Goal: Communication & Community: Connect with others

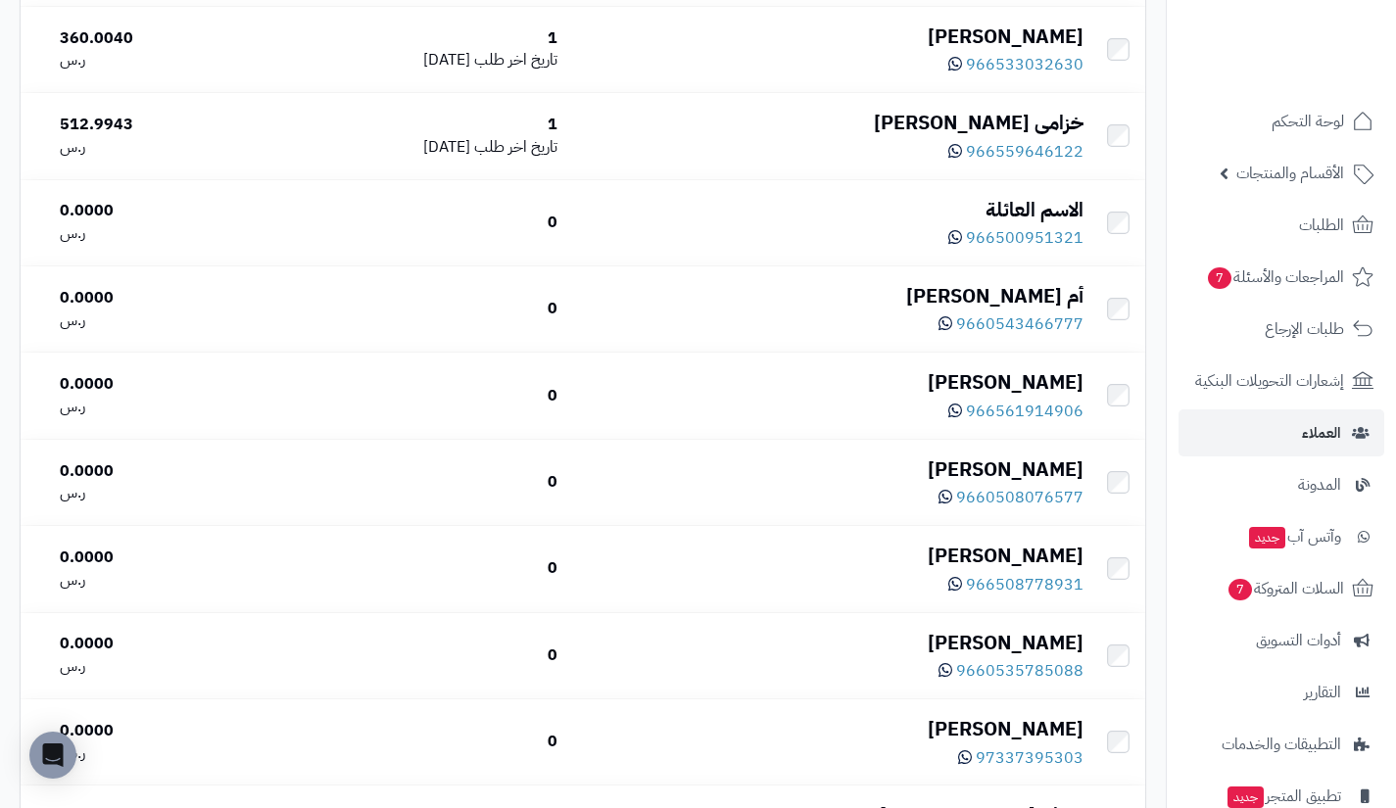
scroll to position [1550, 0]
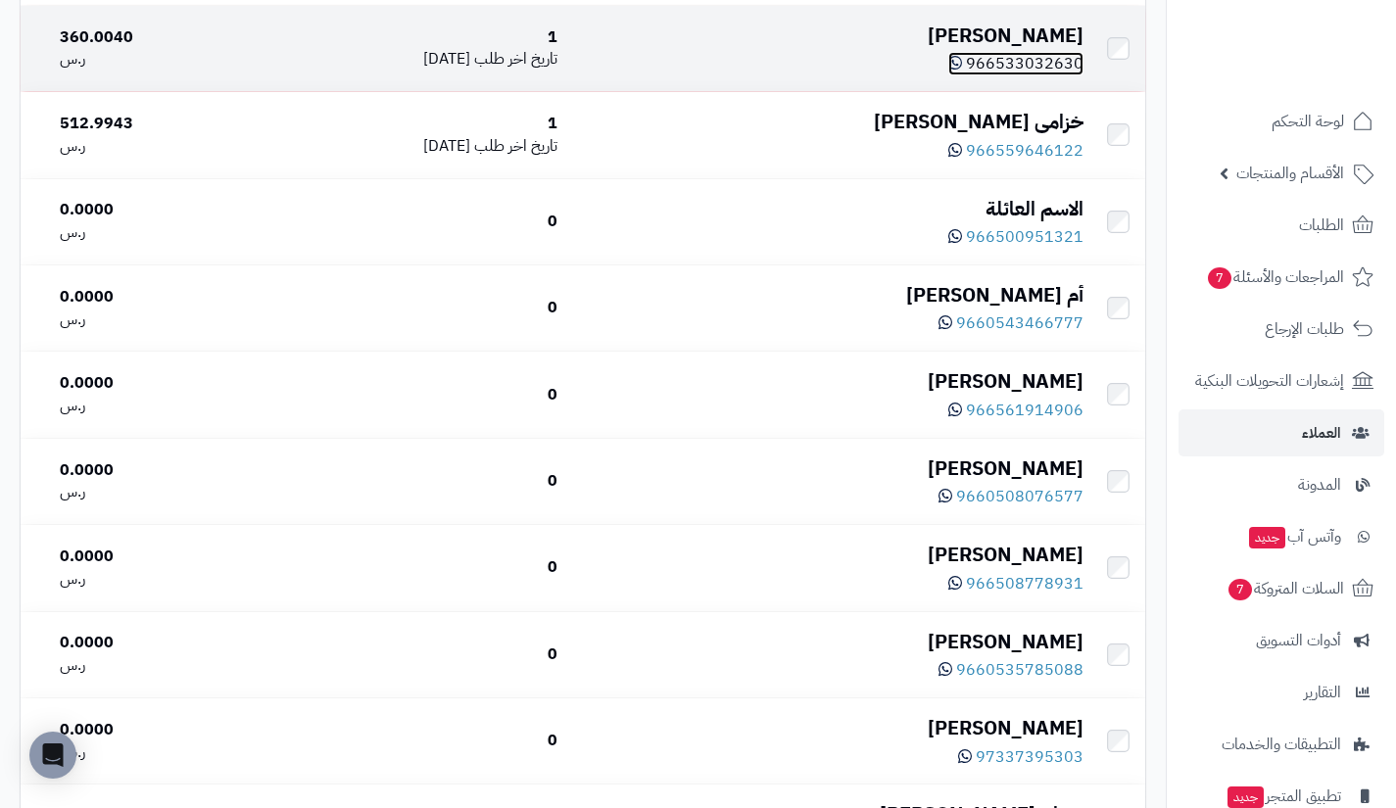
click at [986, 68] on span "966533032630" at bounding box center [1025, 64] width 118 height 24
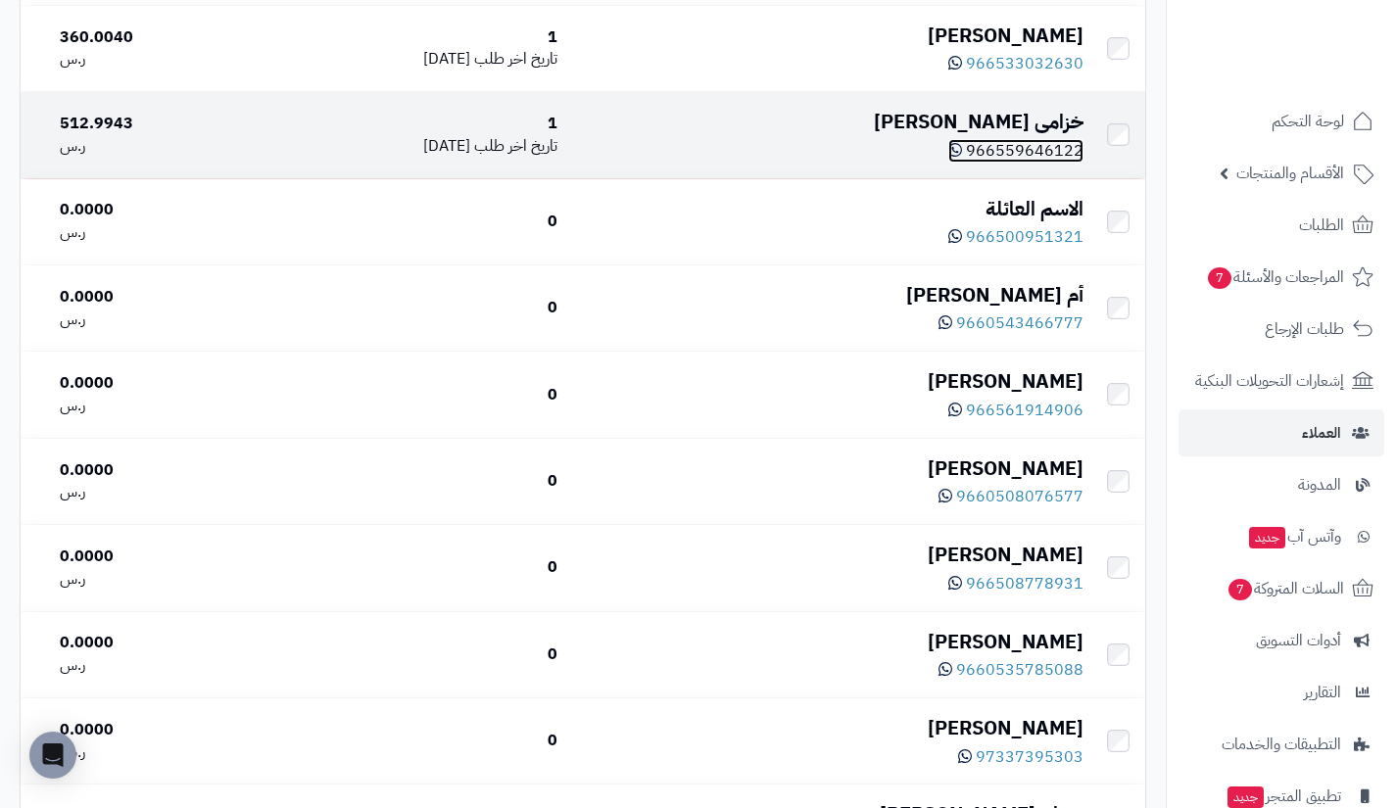
click at [1024, 157] on span "966559646122" at bounding box center [1025, 151] width 118 height 24
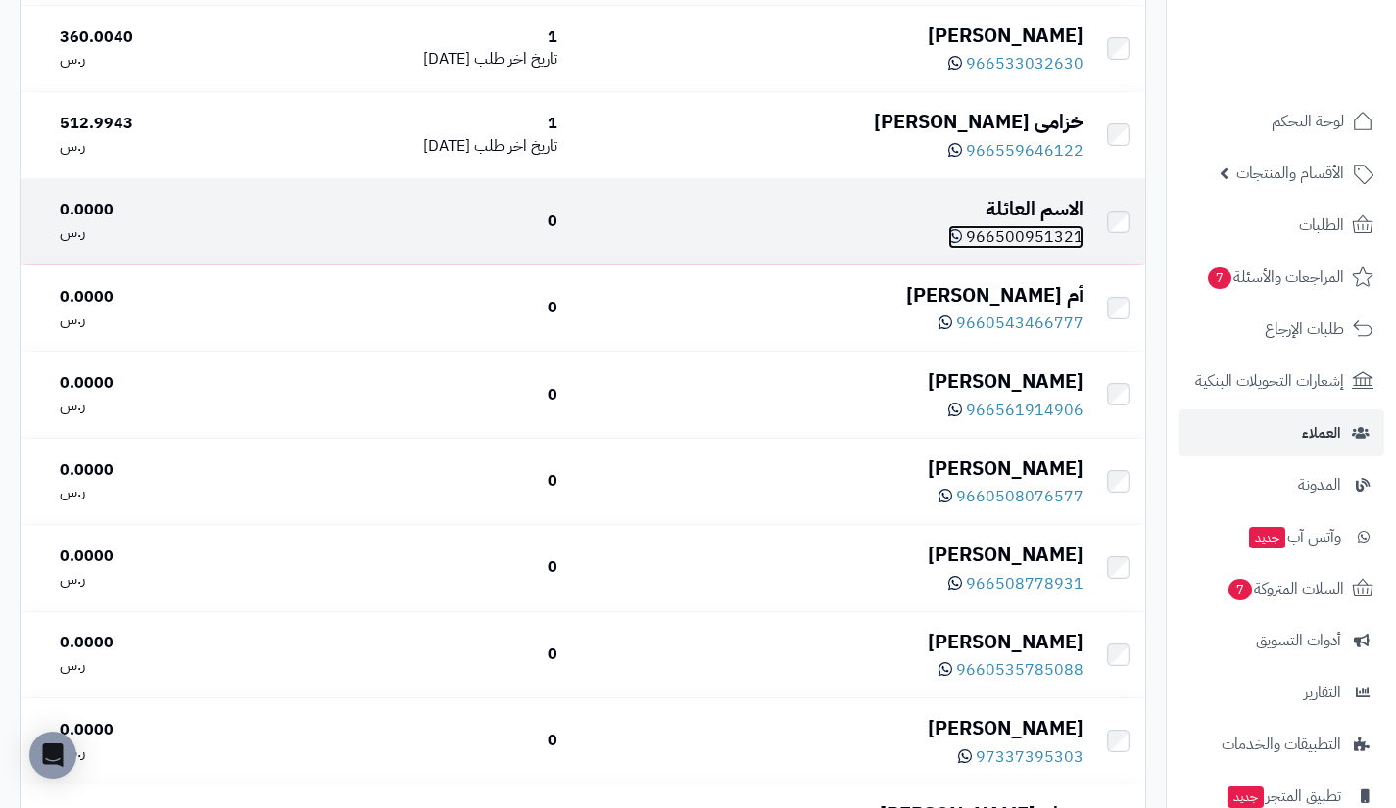
click at [1017, 233] on span "966500951321" at bounding box center [1025, 237] width 118 height 24
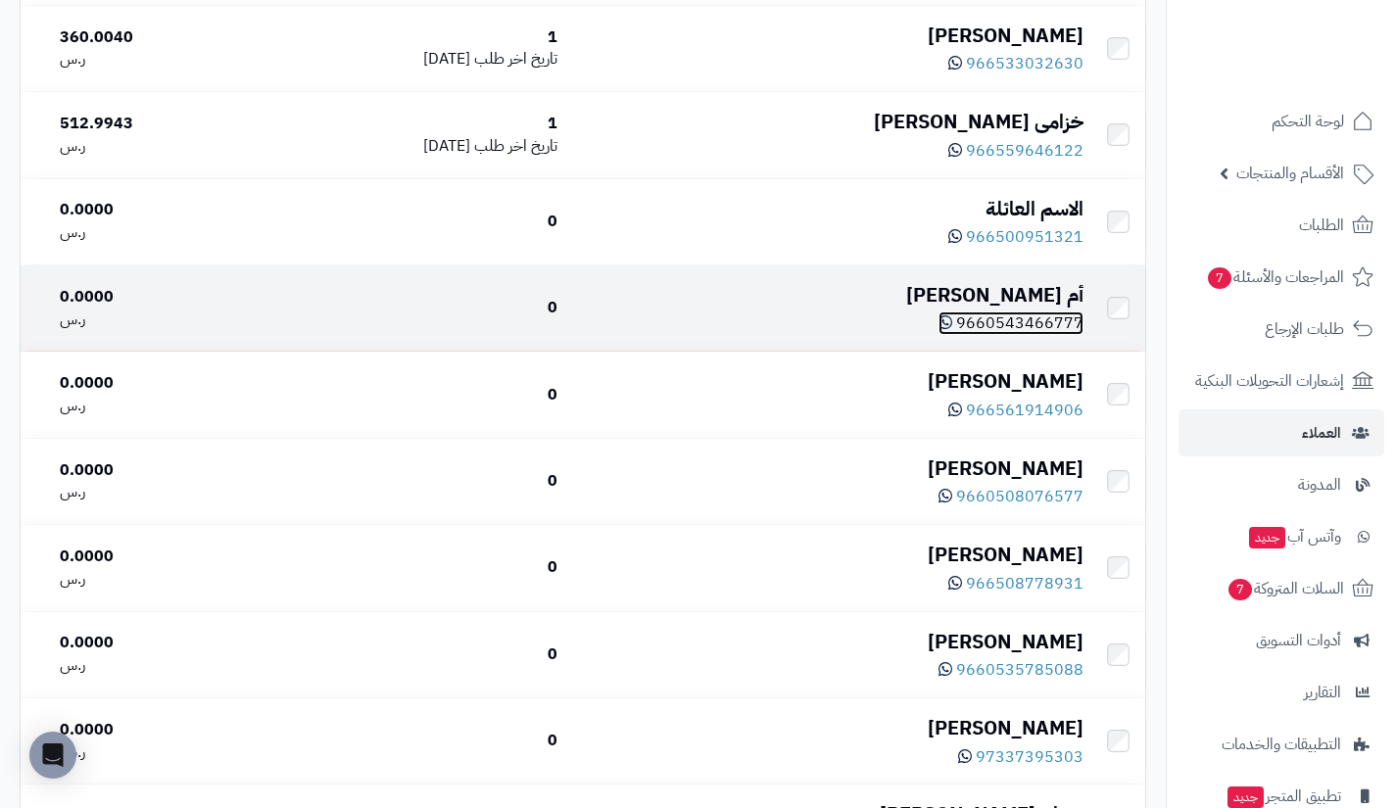
click at [1009, 322] on span "9660543466777" at bounding box center [1019, 323] width 127 height 24
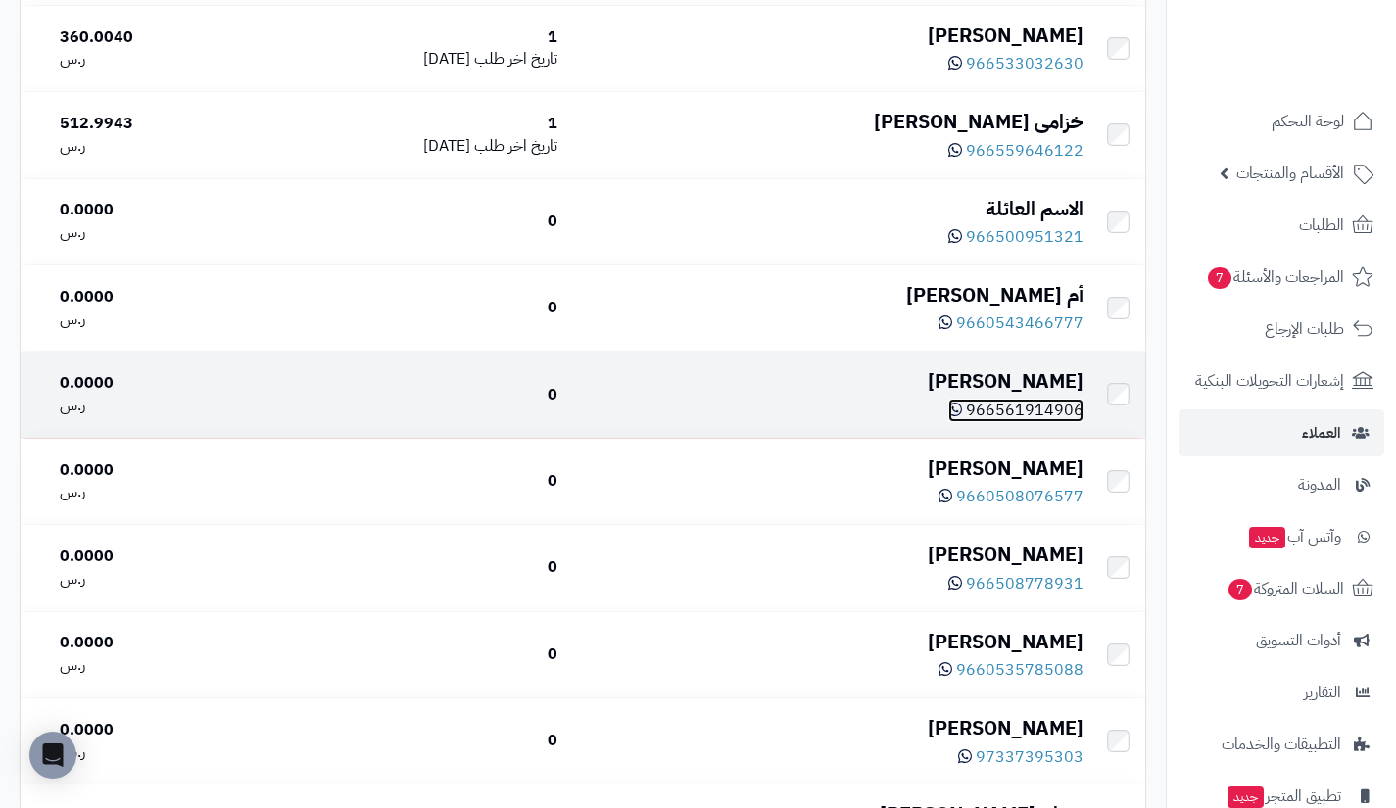
click at [1028, 414] on span "966561914906" at bounding box center [1025, 411] width 118 height 24
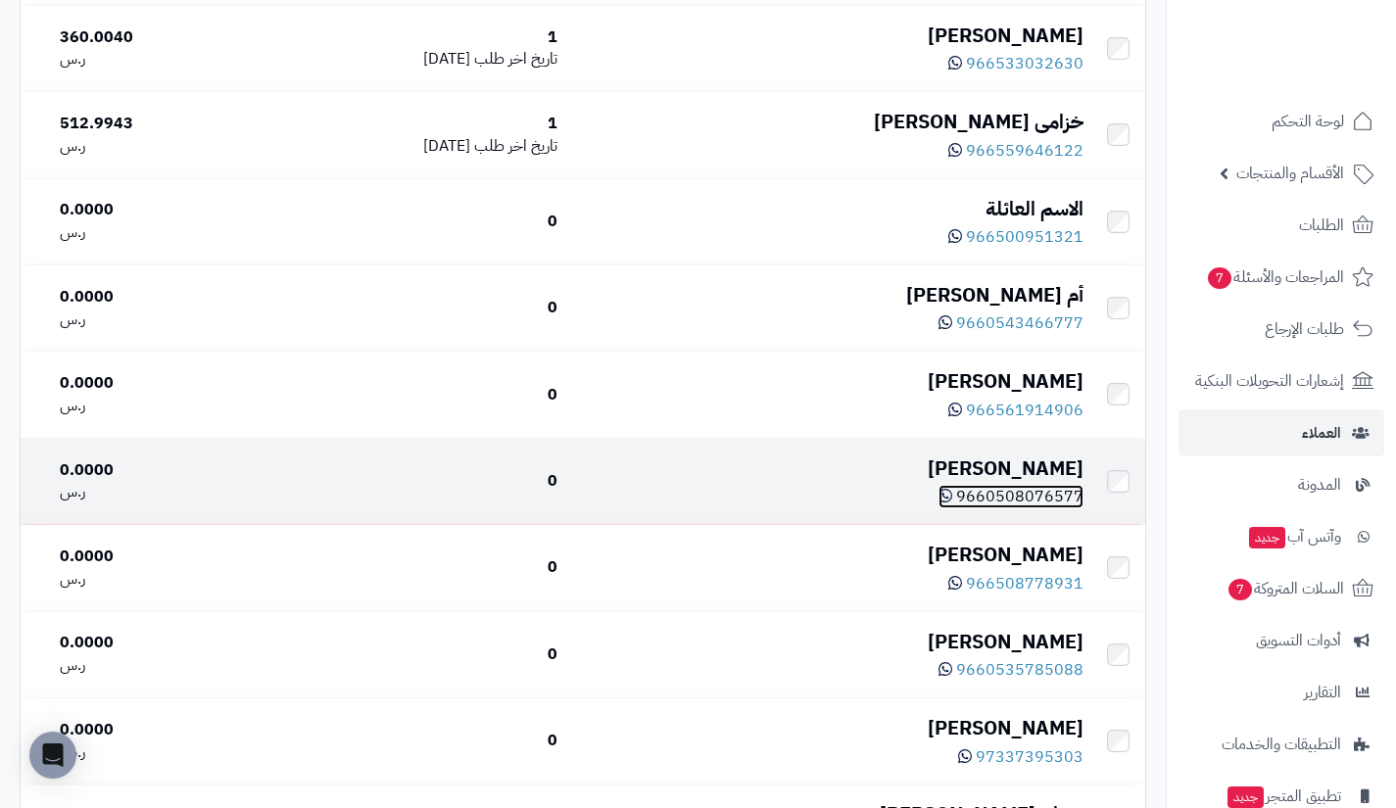
click at [1044, 501] on span "9660508076577" at bounding box center [1019, 497] width 127 height 24
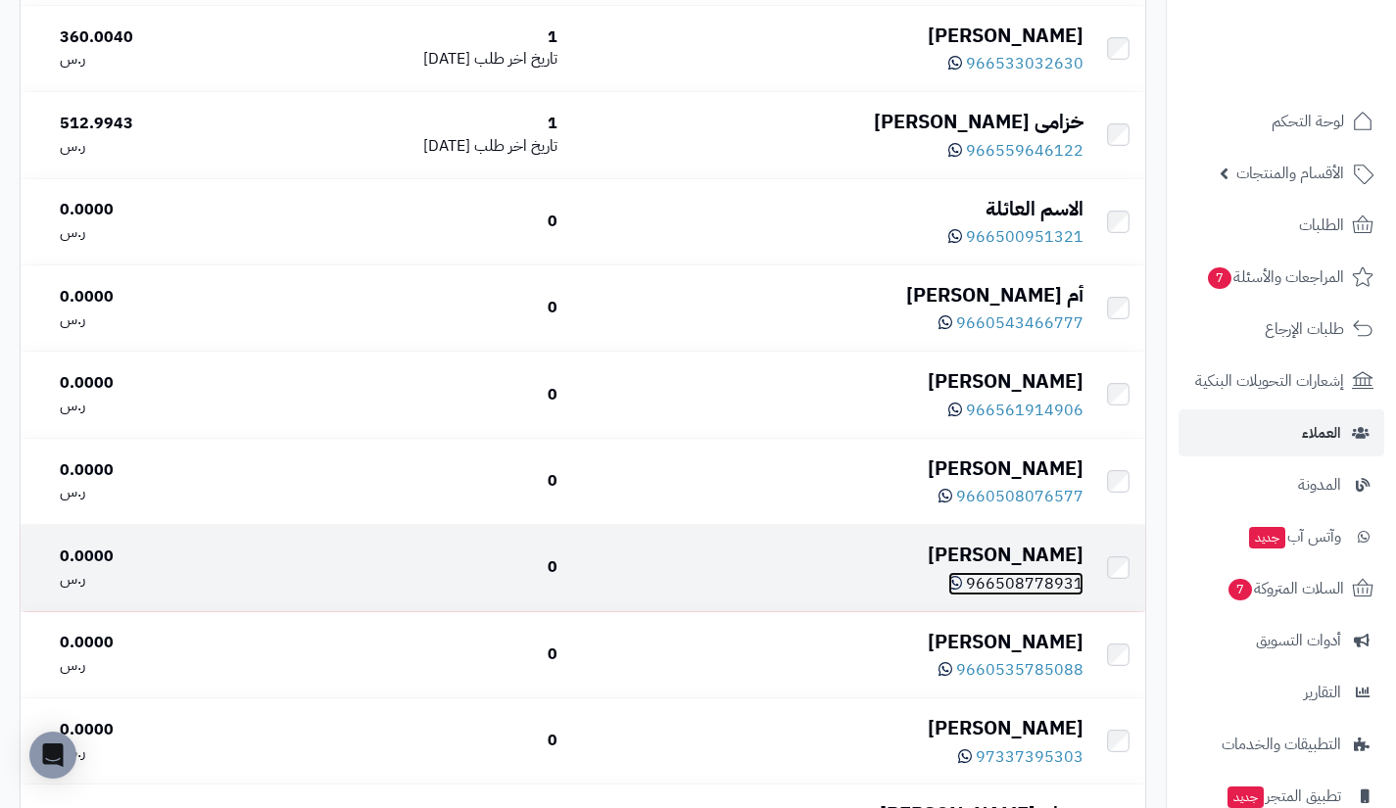
click at [1039, 583] on span "966508778931" at bounding box center [1025, 584] width 118 height 24
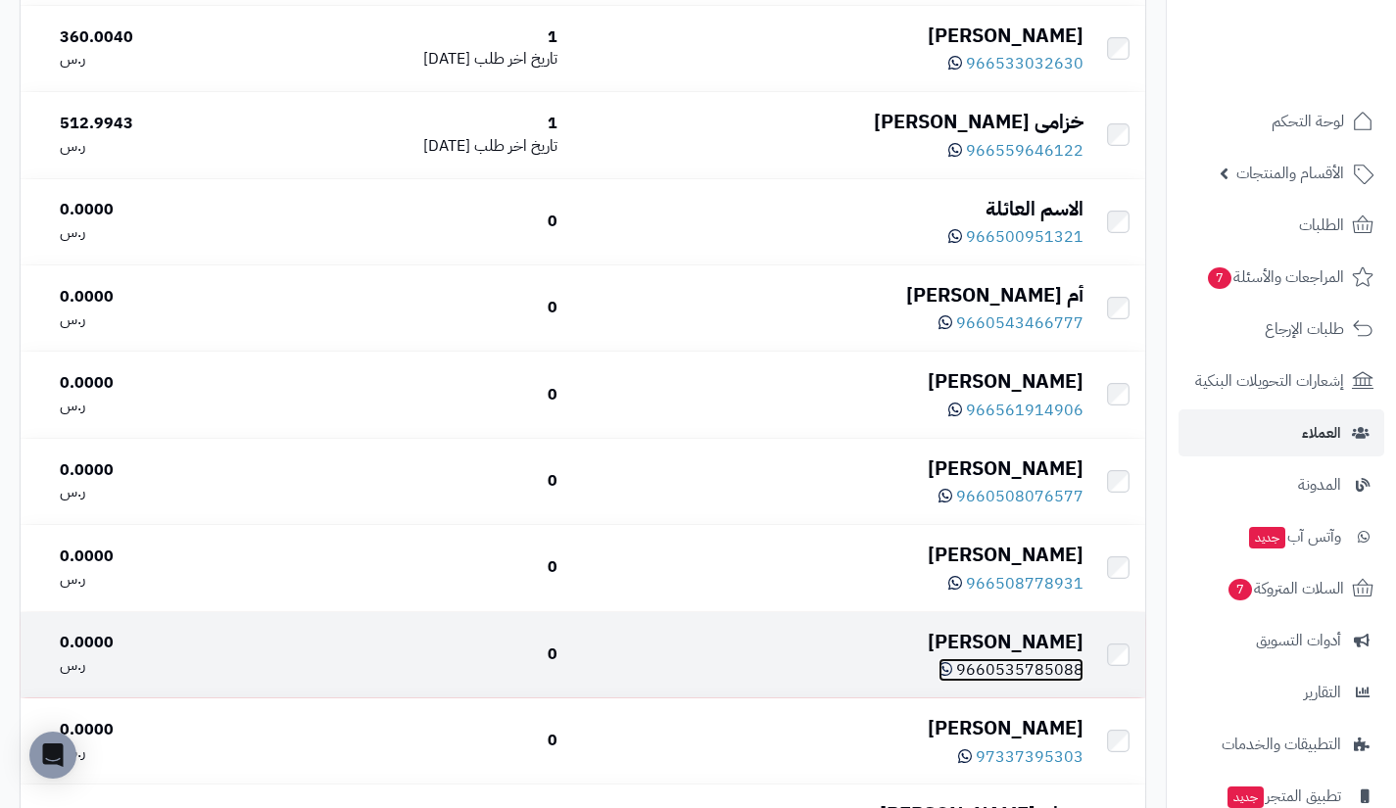
click at [1027, 680] on span "9660535785088" at bounding box center [1019, 670] width 127 height 24
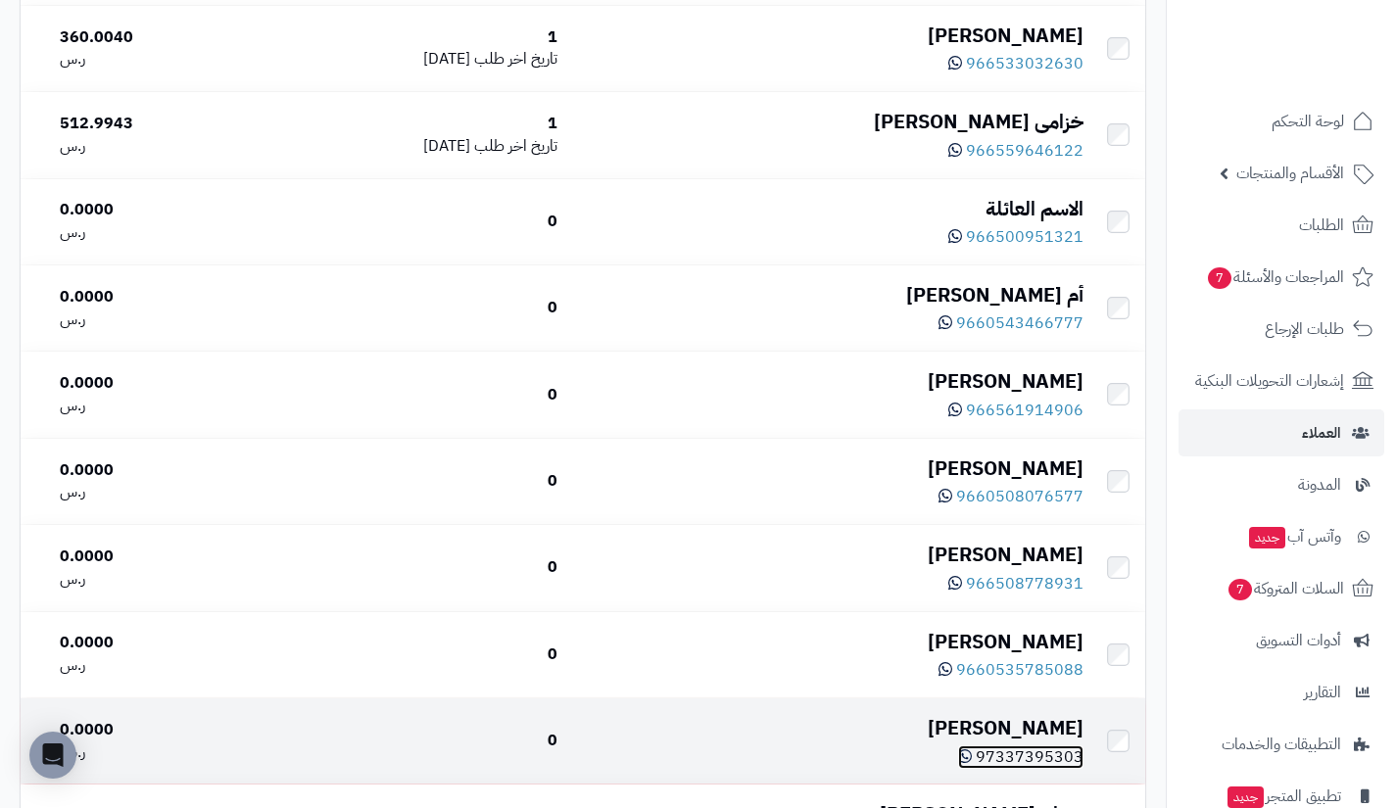
click at [1013, 760] on span "97337395303" at bounding box center [1029, 757] width 108 height 24
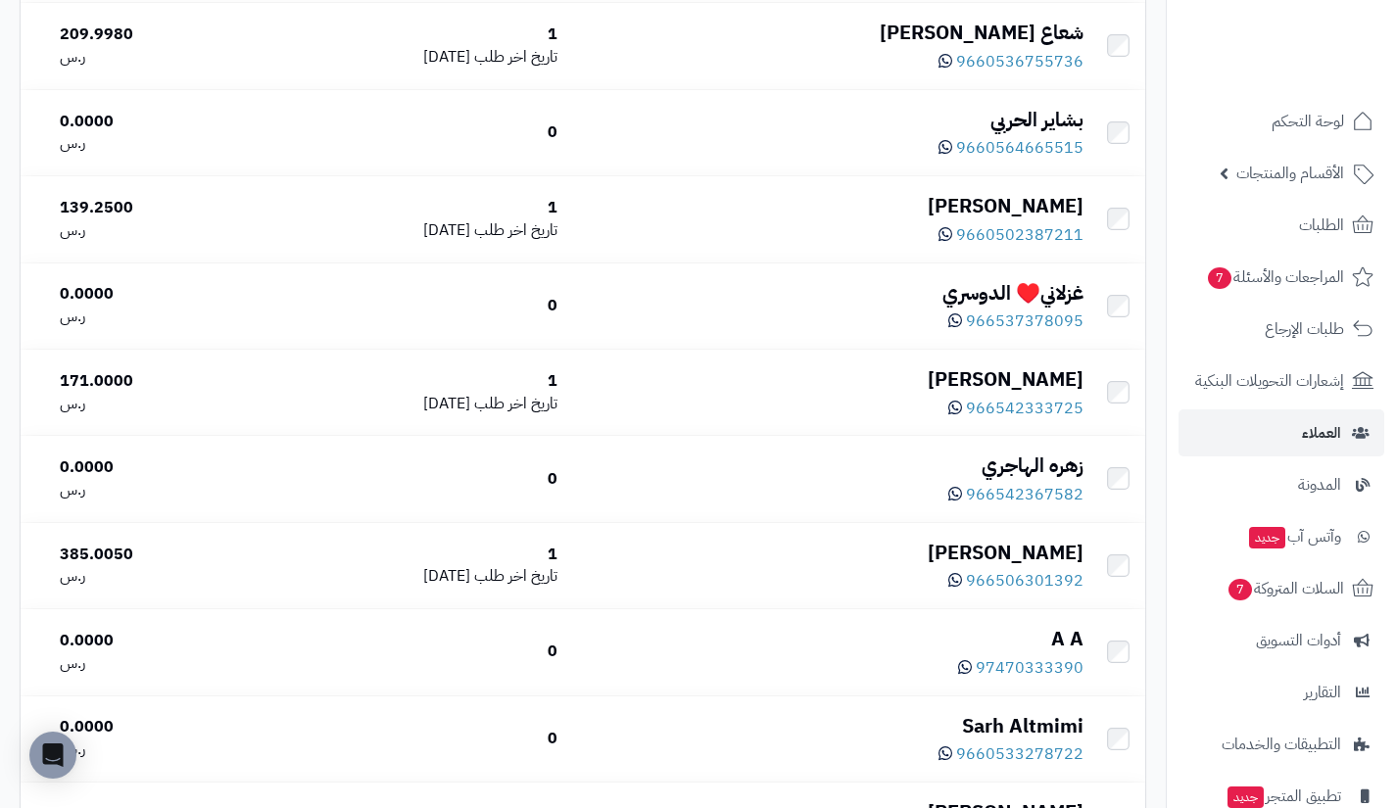
scroll to position [2334, 0]
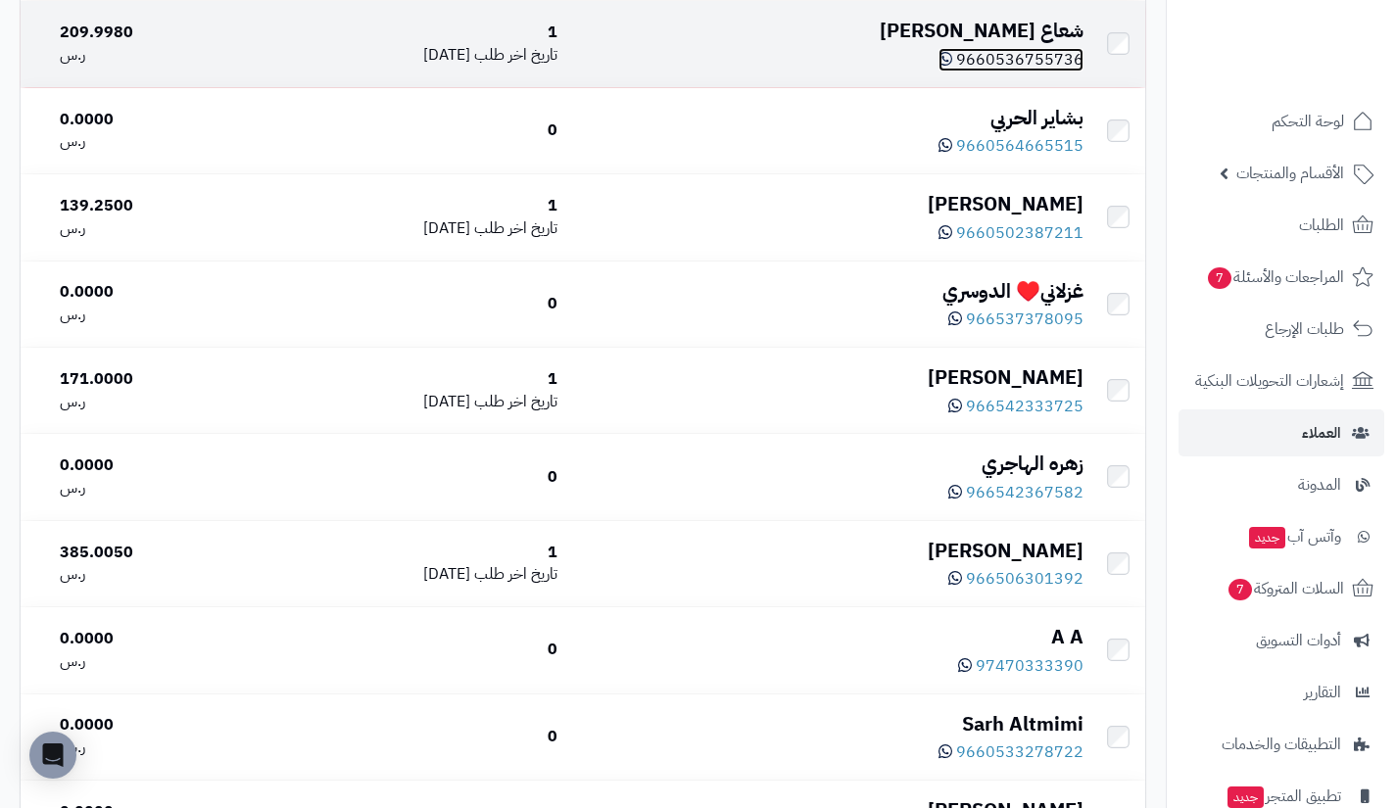
click at [1029, 65] on span "9660536755736" at bounding box center [1019, 60] width 127 height 24
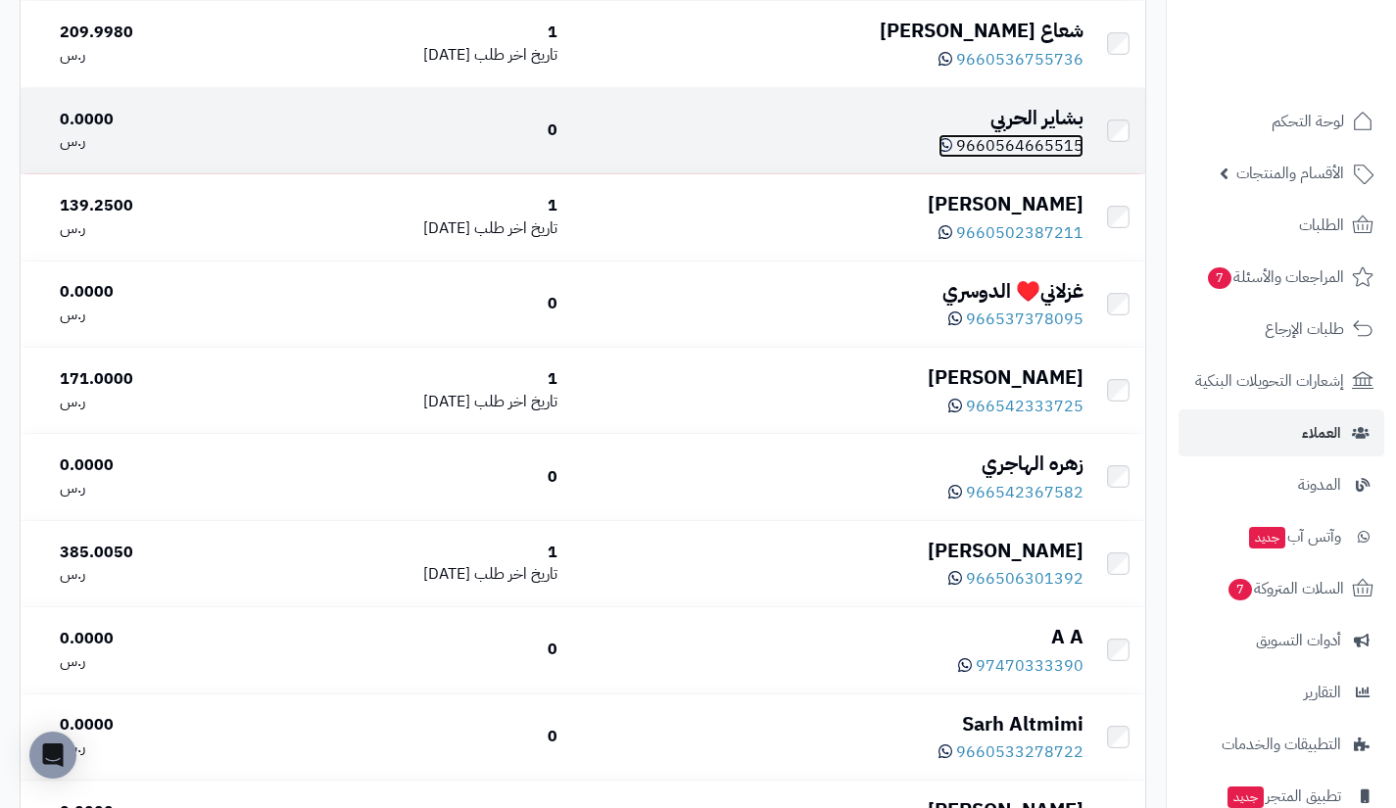
click at [1059, 158] on span "9660564665515" at bounding box center [1019, 146] width 127 height 24
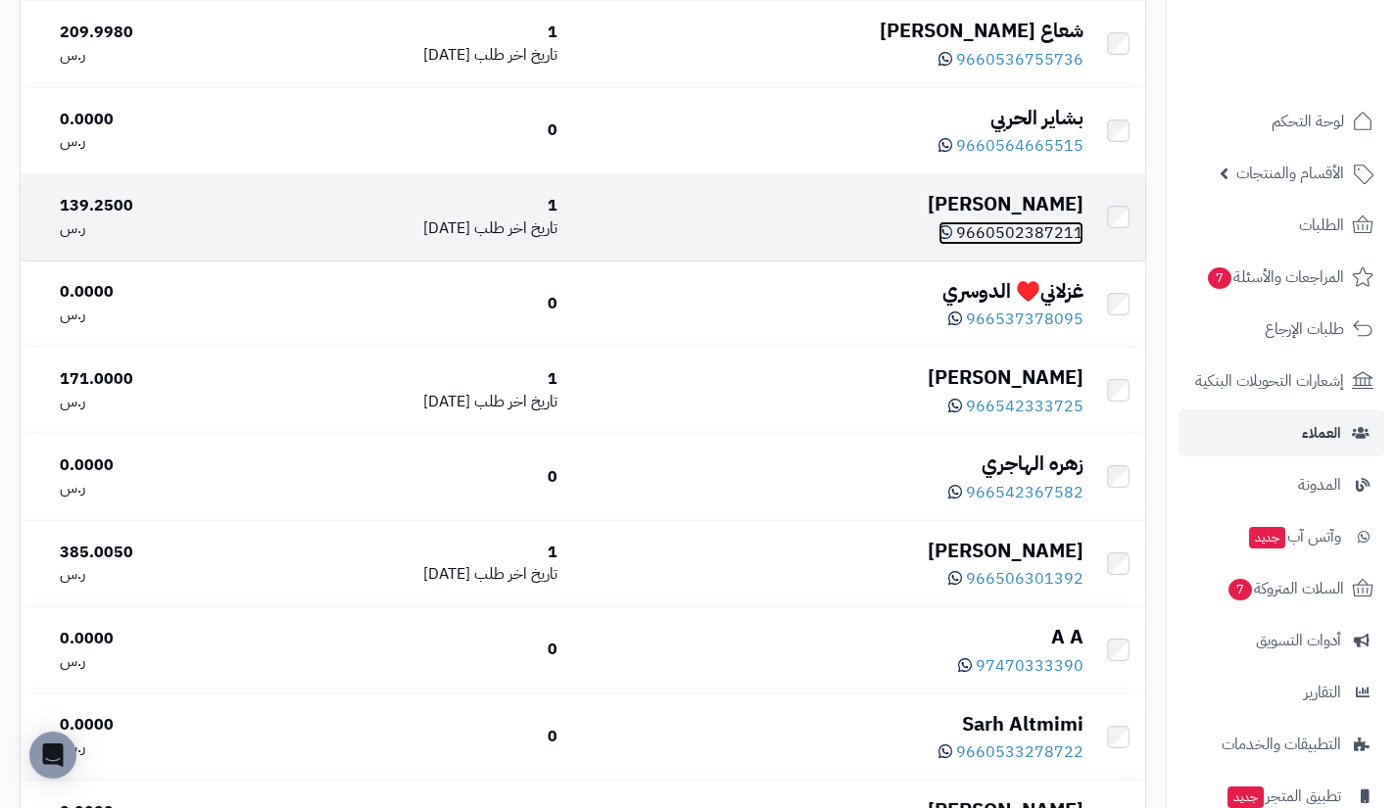
click at [1025, 245] on span "9660502387211" at bounding box center [1019, 233] width 127 height 24
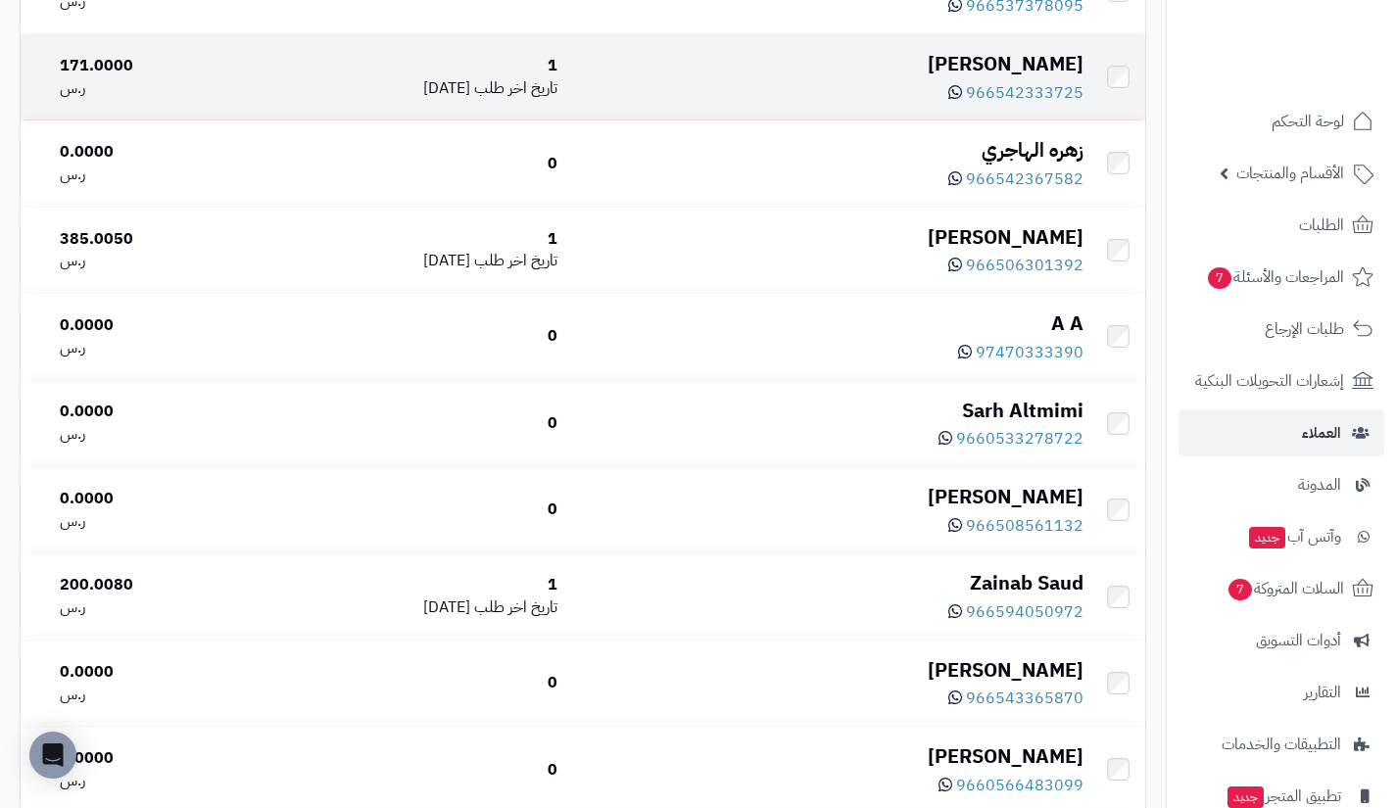
scroll to position [2649, 0]
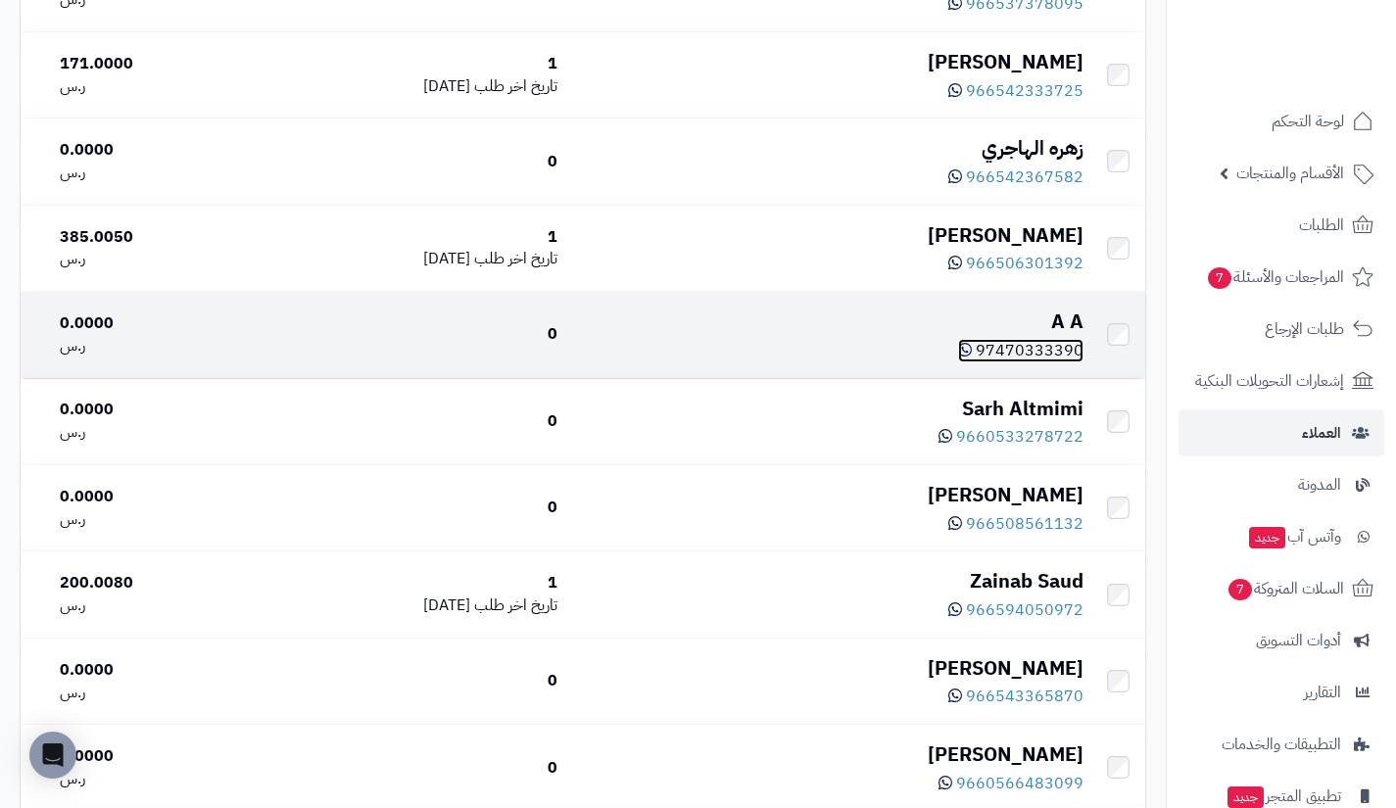
click at [1011, 362] on span "97470333390" at bounding box center [1029, 351] width 108 height 24
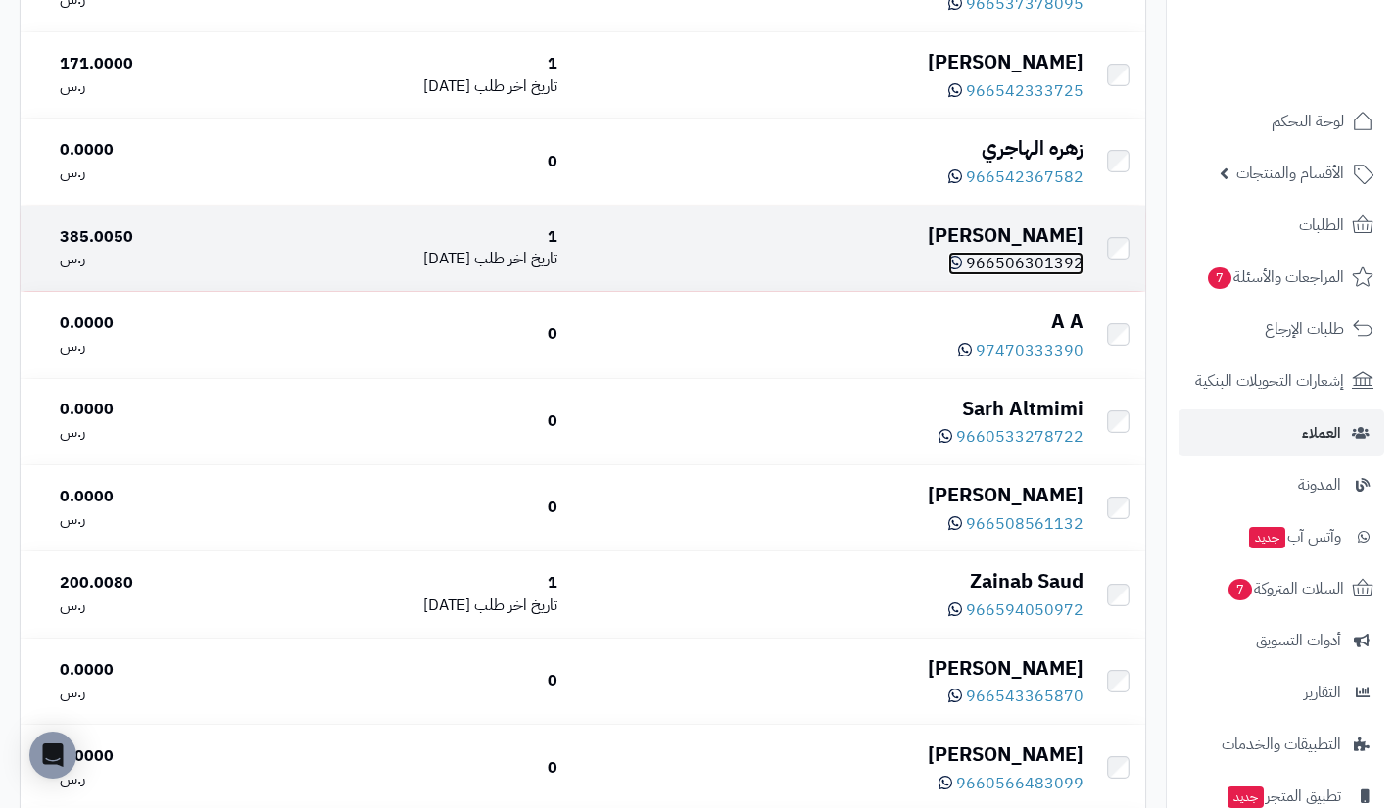
click at [1050, 272] on span "966506301392" at bounding box center [1025, 264] width 118 height 24
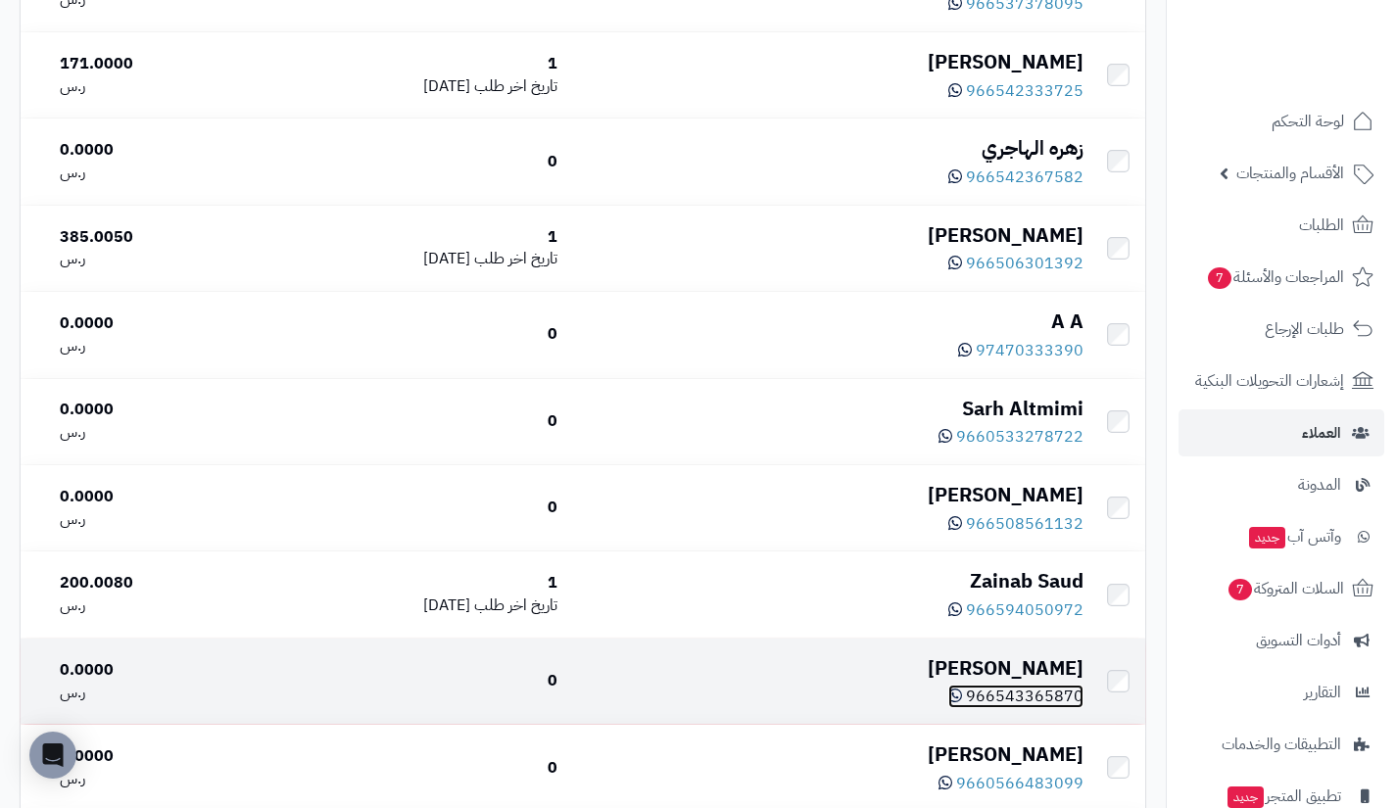
click at [1013, 708] on span "966543365870" at bounding box center [1025, 697] width 118 height 24
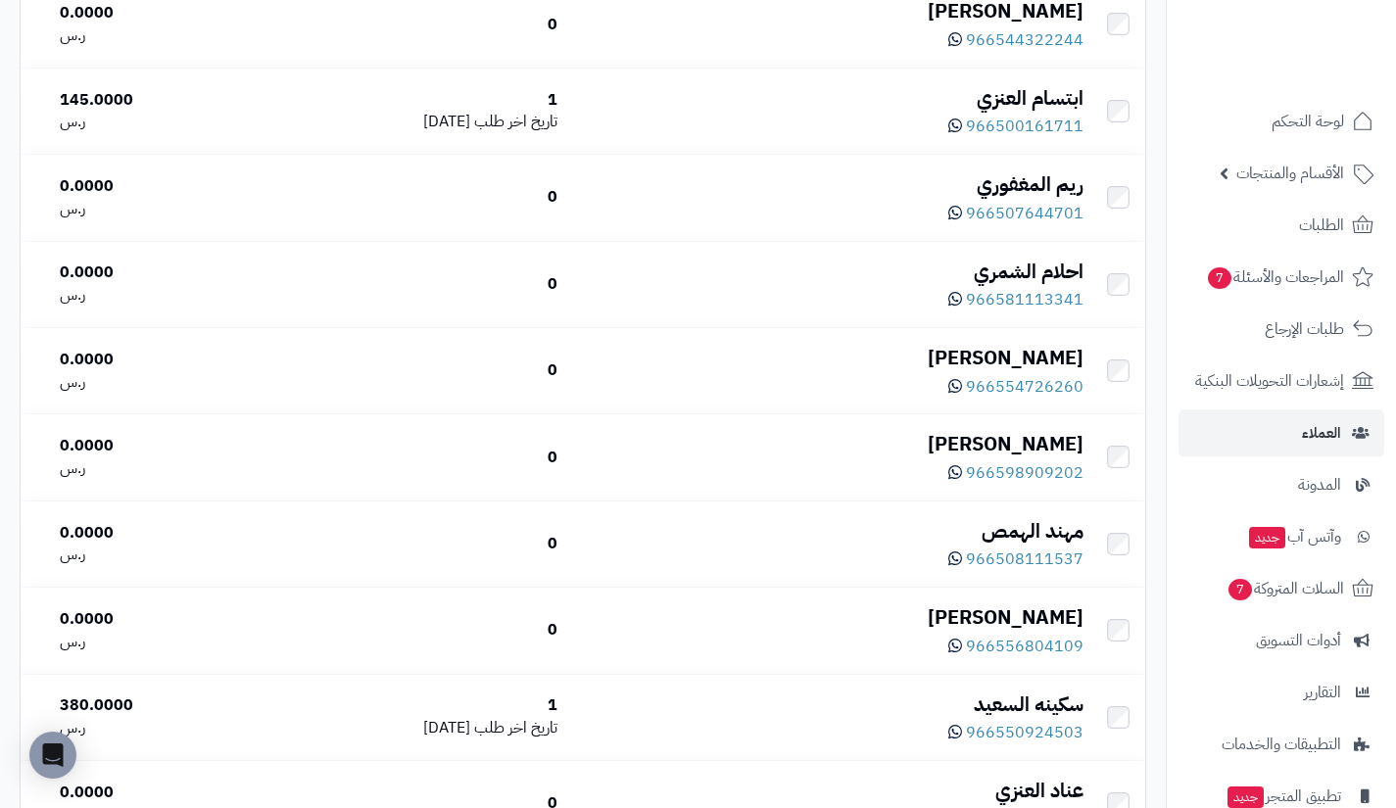
scroll to position [4692, 0]
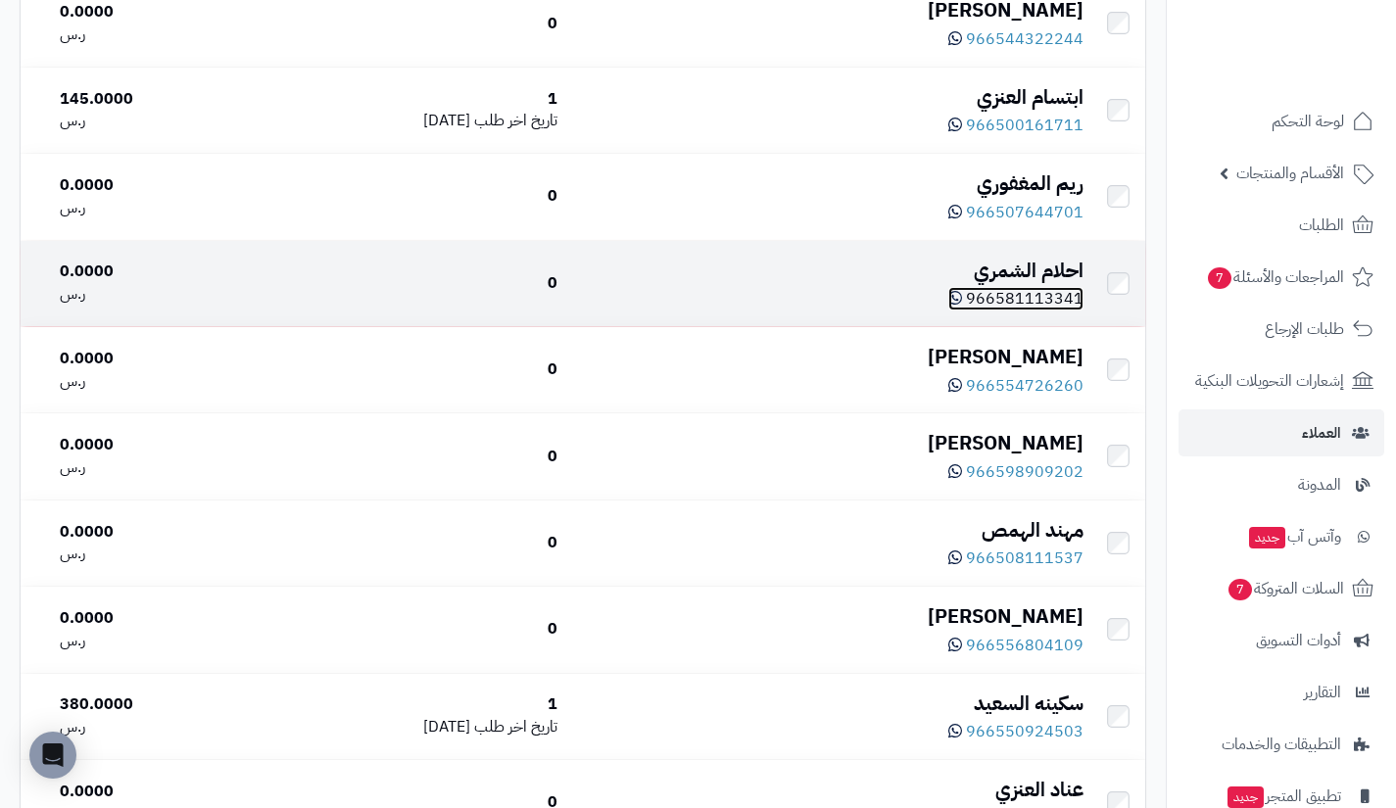
click at [1012, 310] on span "966581113341" at bounding box center [1025, 299] width 118 height 24
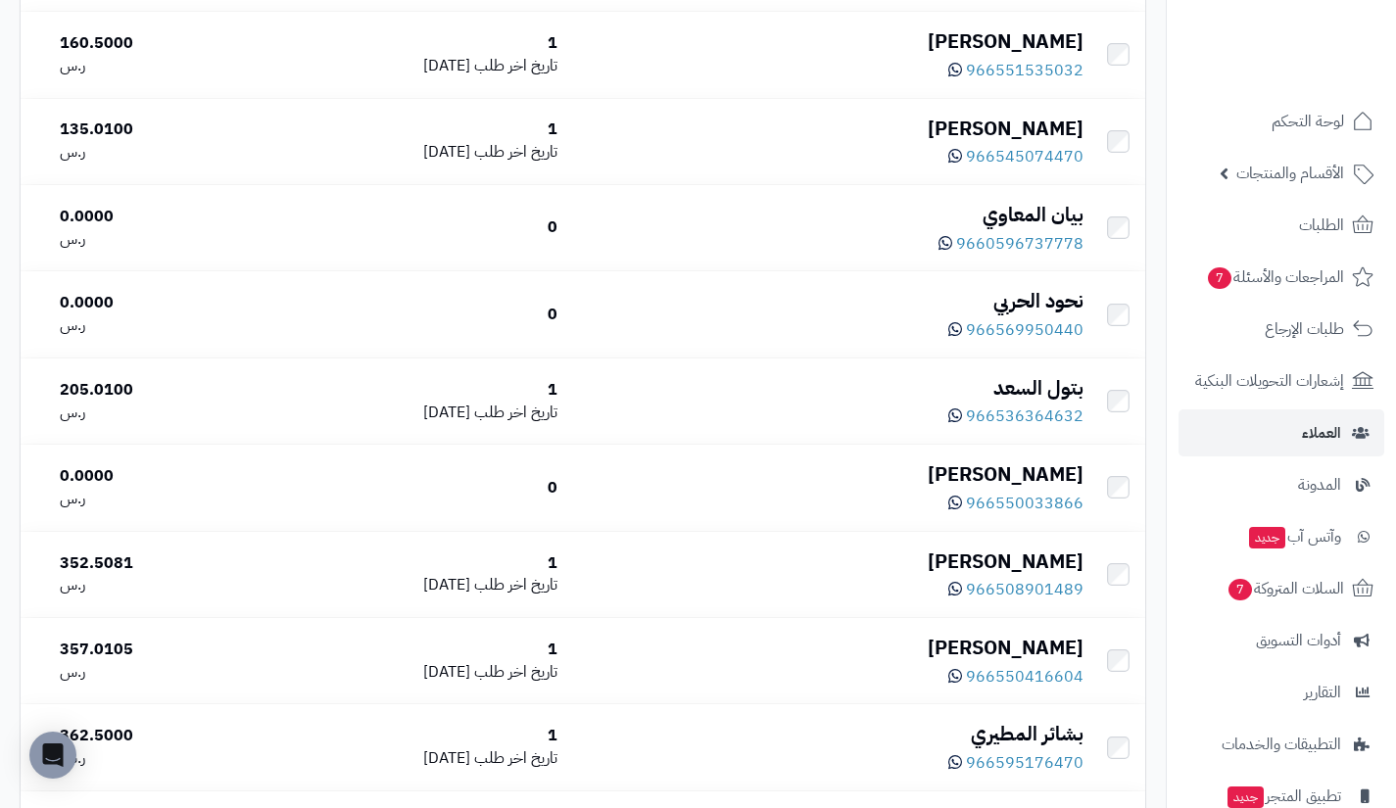
scroll to position [6133, 0]
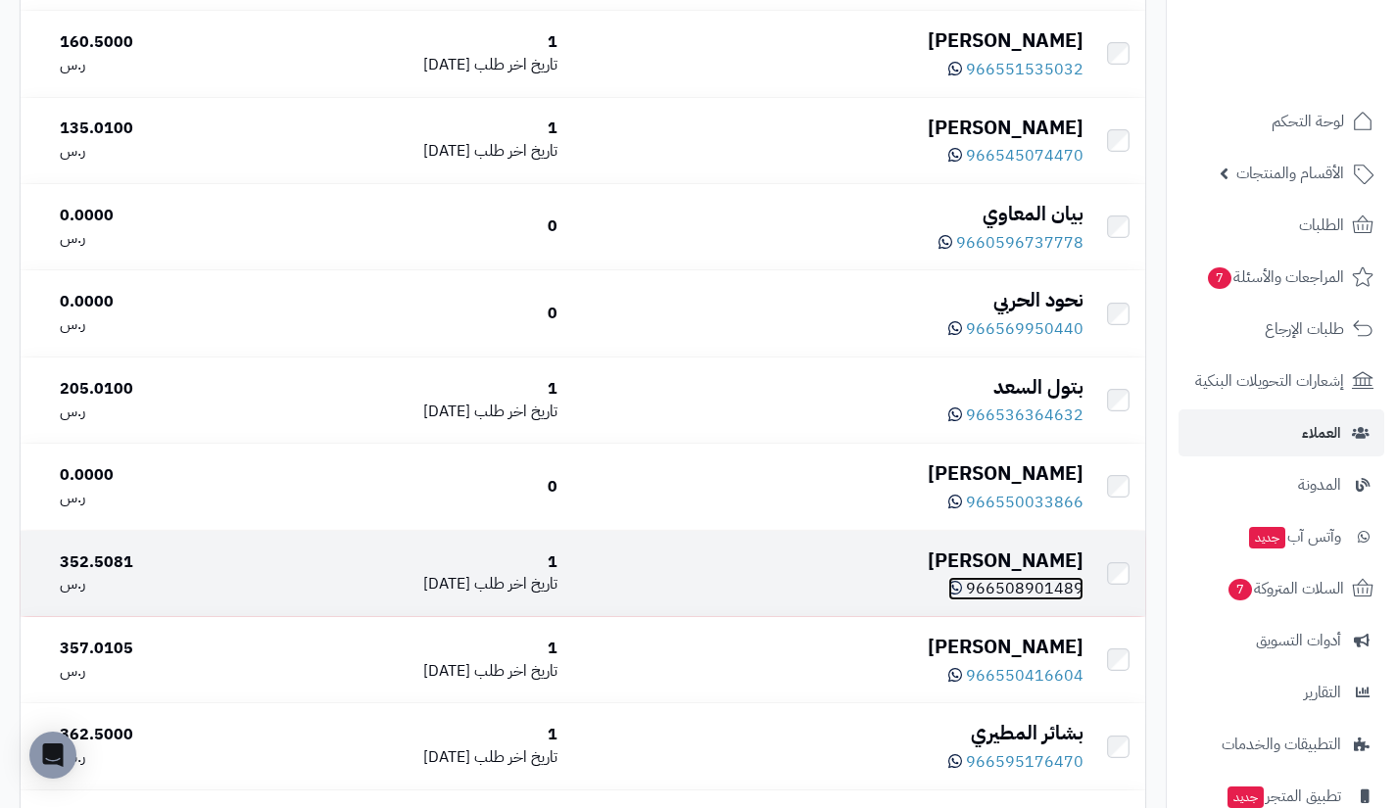
click at [1018, 600] on span "966508901489" at bounding box center [1025, 589] width 118 height 24
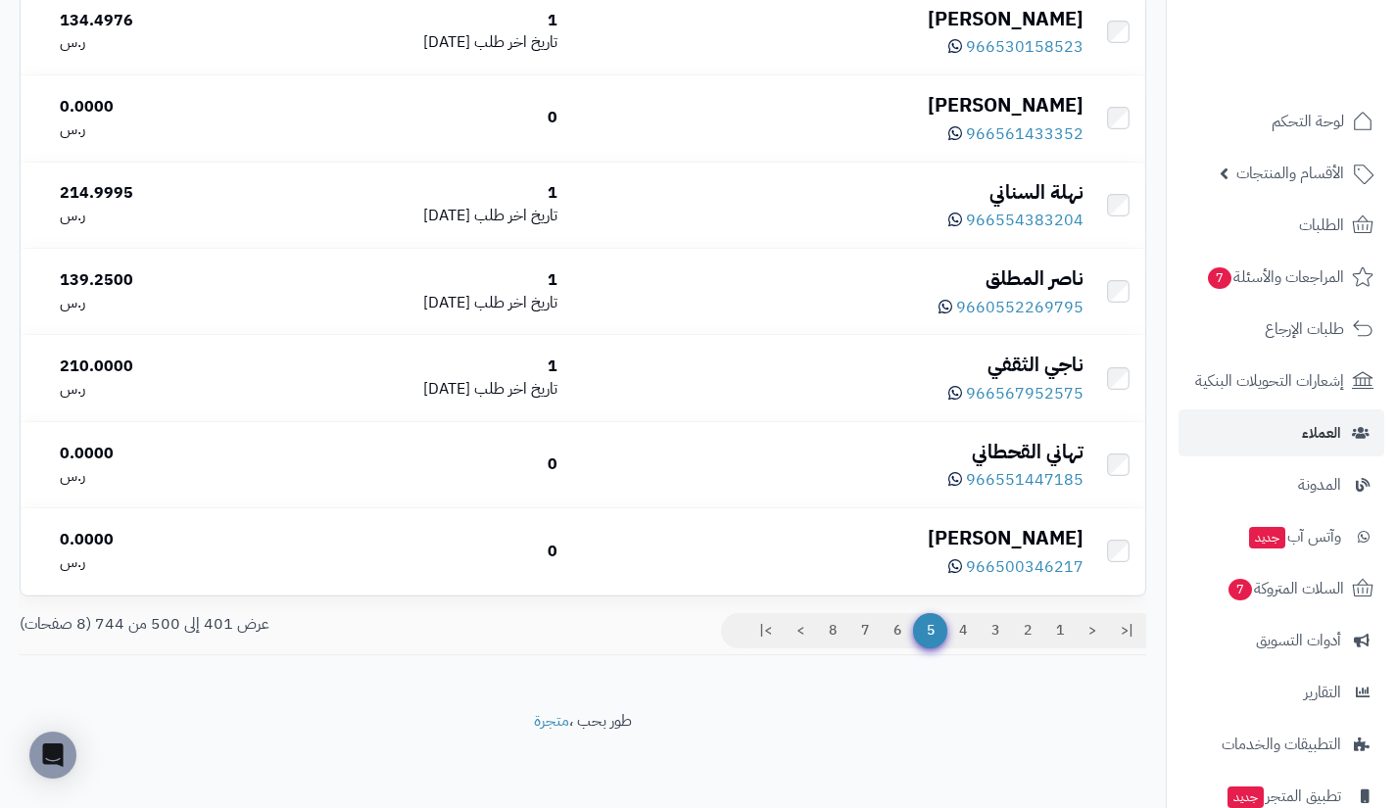
scroll to position [8454, 0]
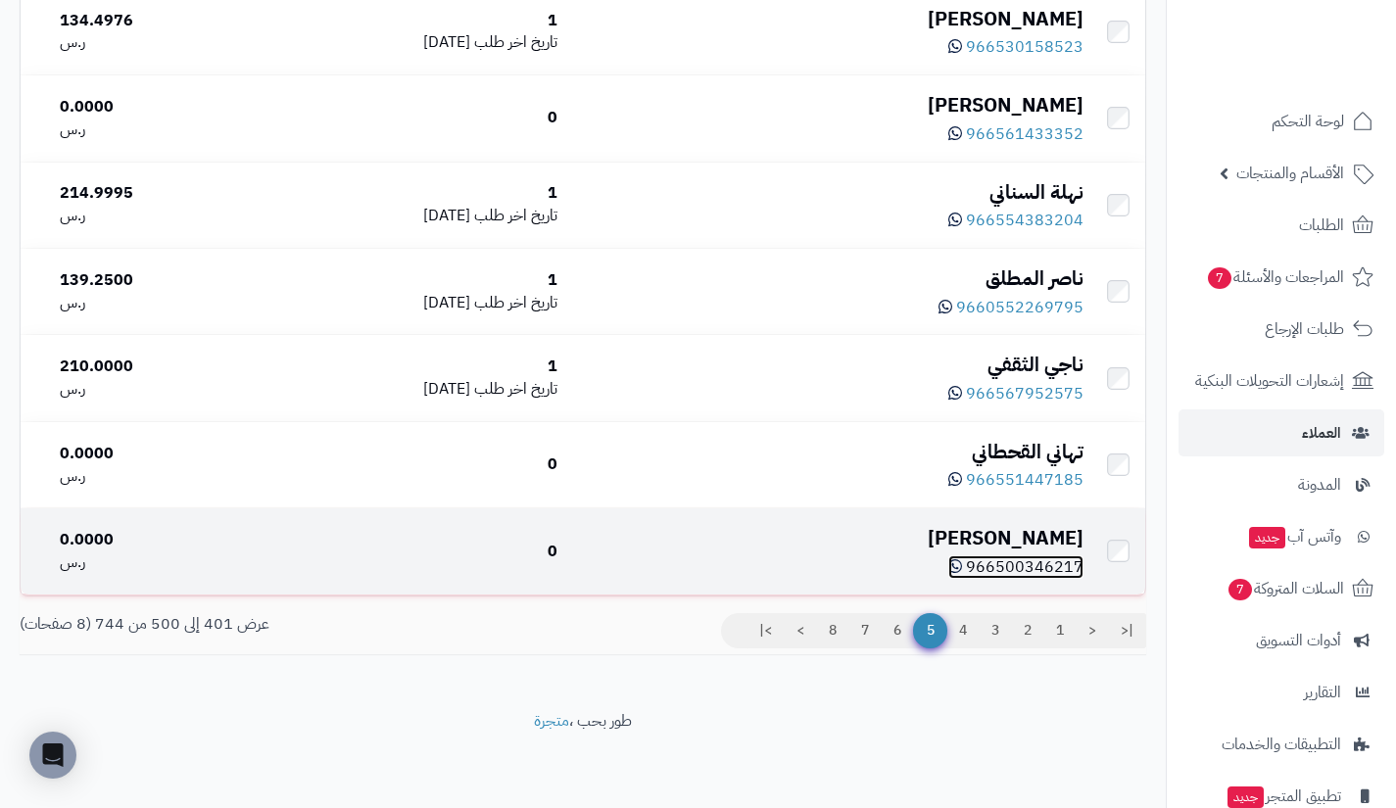
click at [1019, 566] on span "966500346217" at bounding box center [1025, 567] width 118 height 24
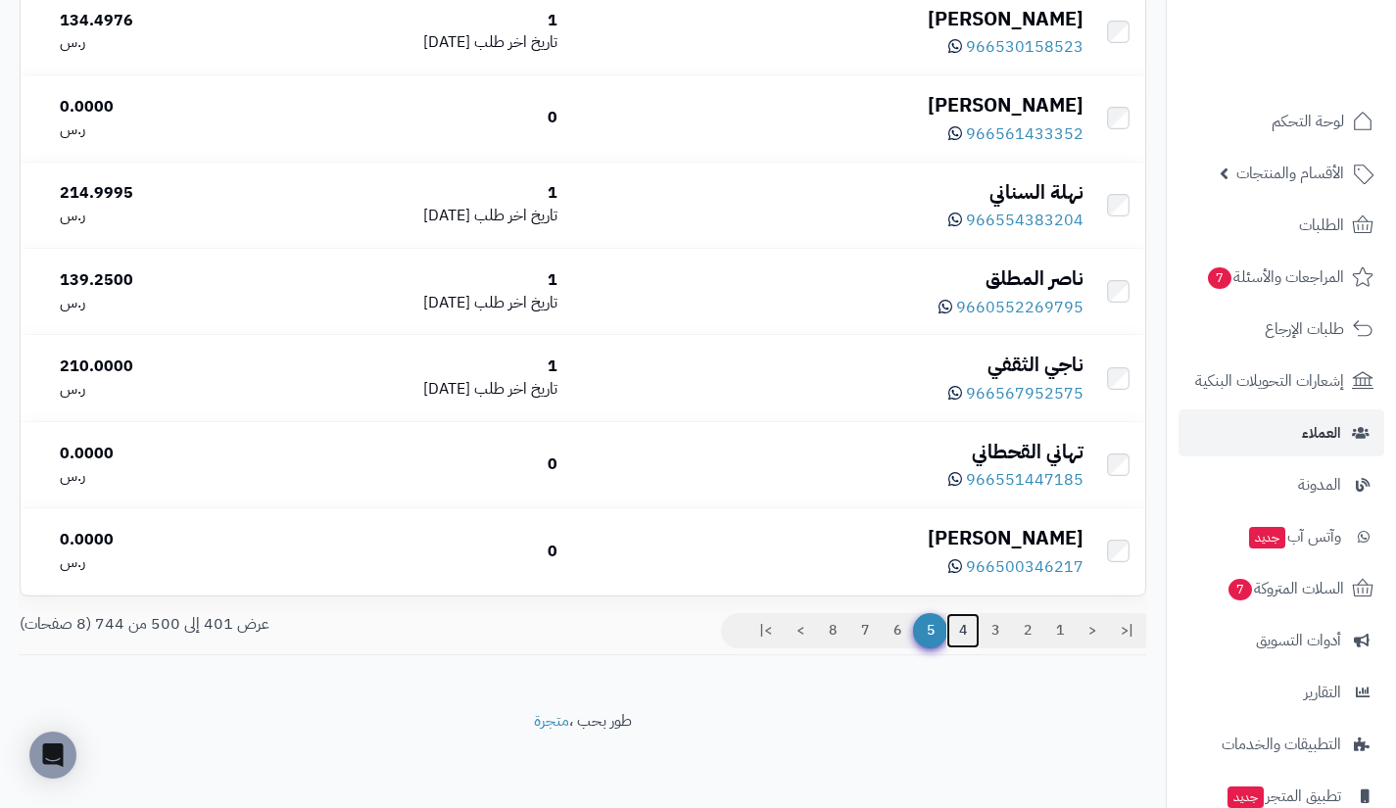
click at [959, 639] on link "4" at bounding box center [962, 630] width 33 height 35
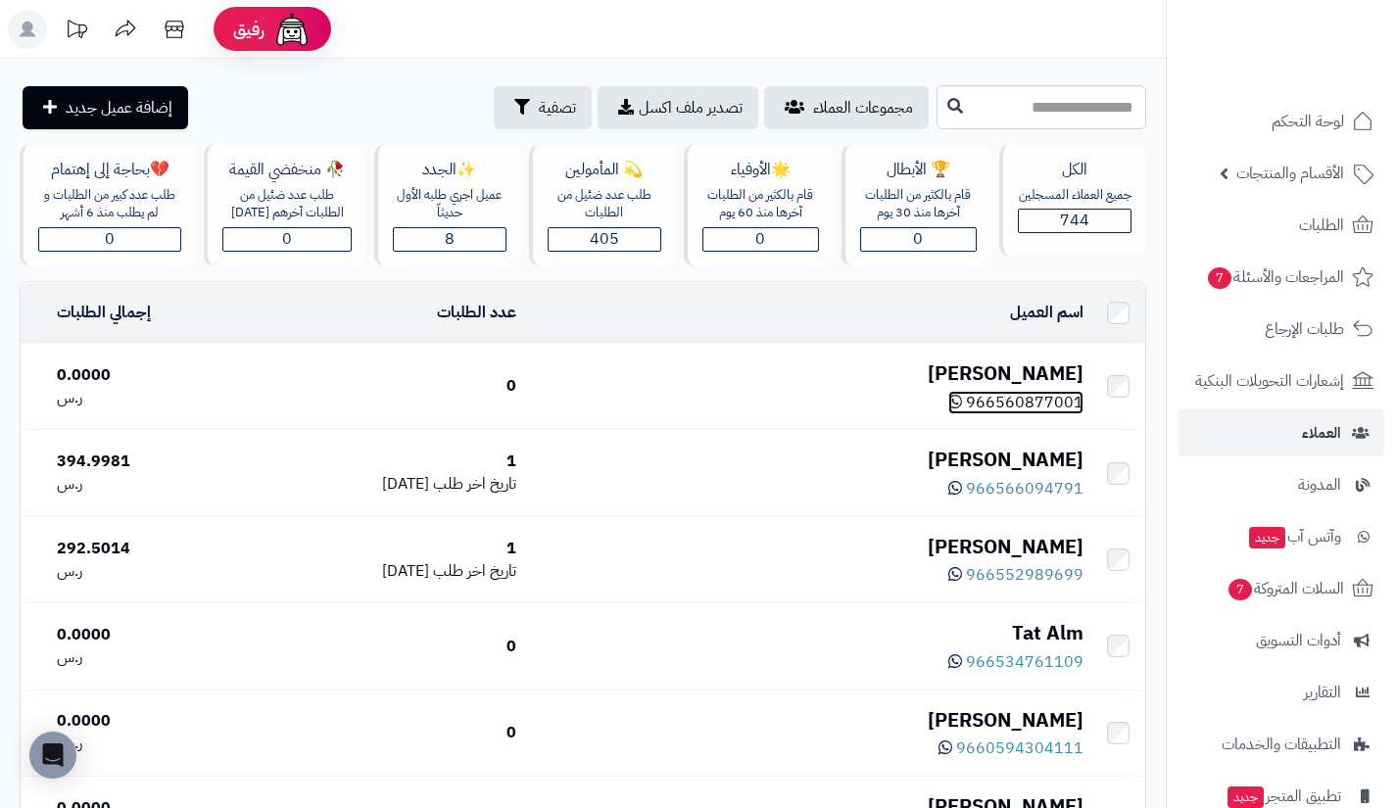
click at [1025, 407] on span "966560877001" at bounding box center [1025, 403] width 118 height 24
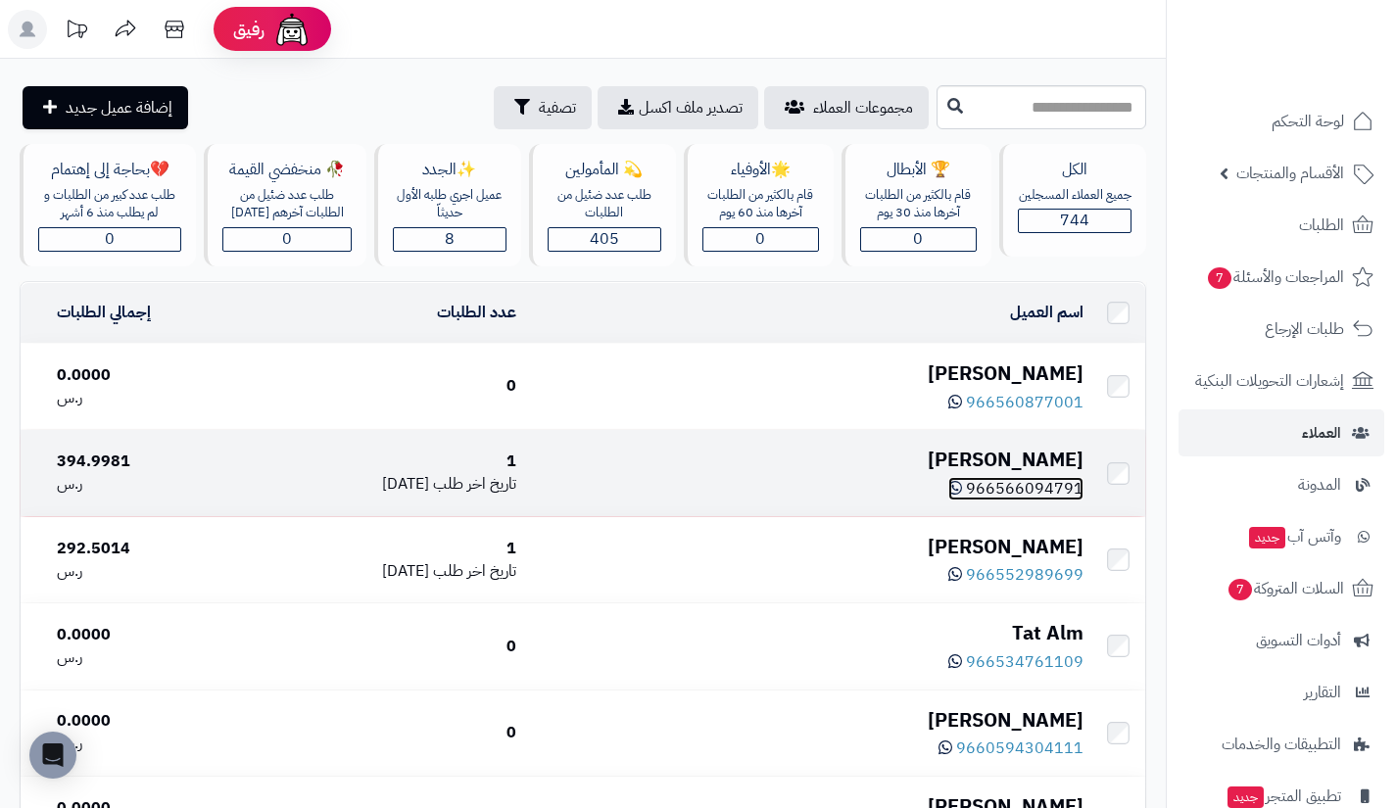
click at [1050, 487] on span "966566094791" at bounding box center [1025, 489] width 118 height 24
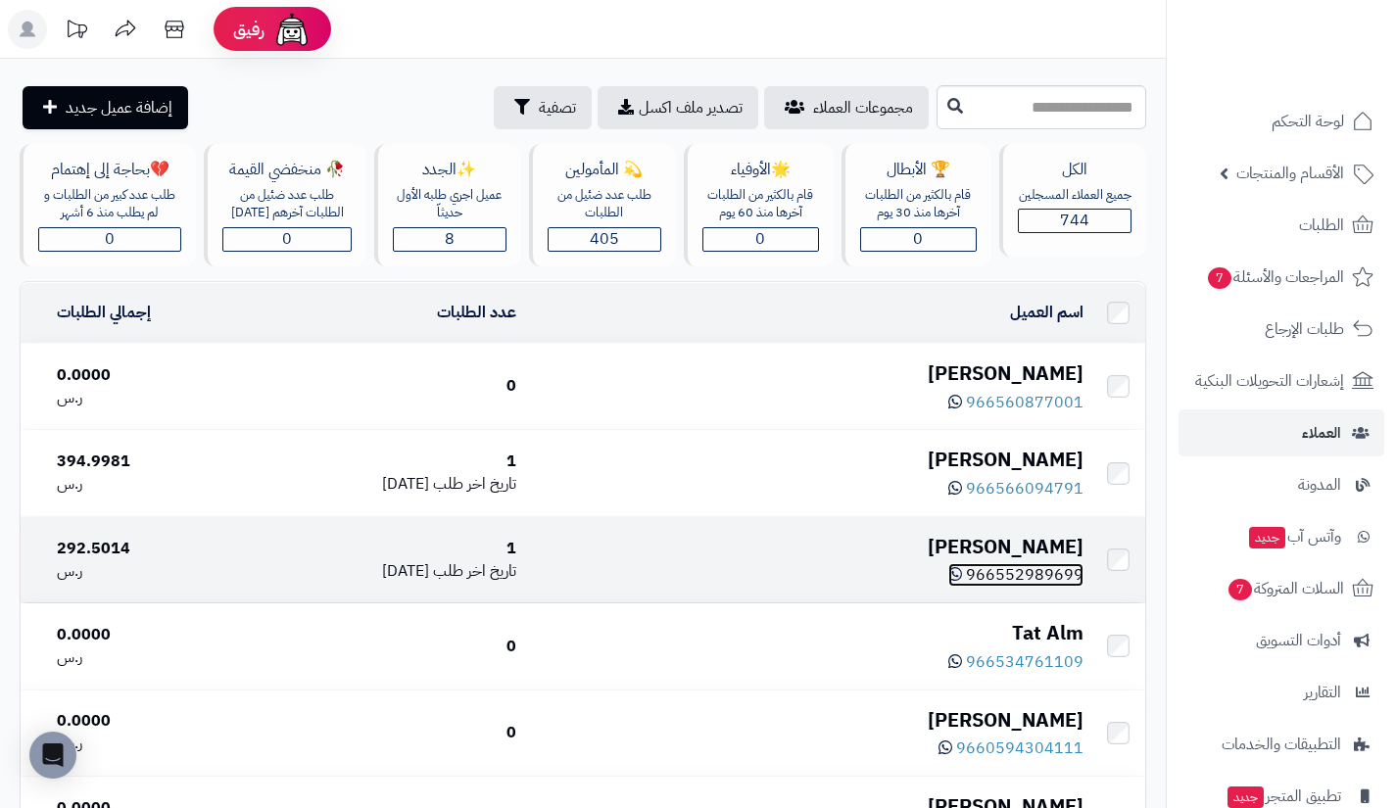
click at [1013, 569] on span "966552989699" at bounding box center [1025, 575] width 118 height 24
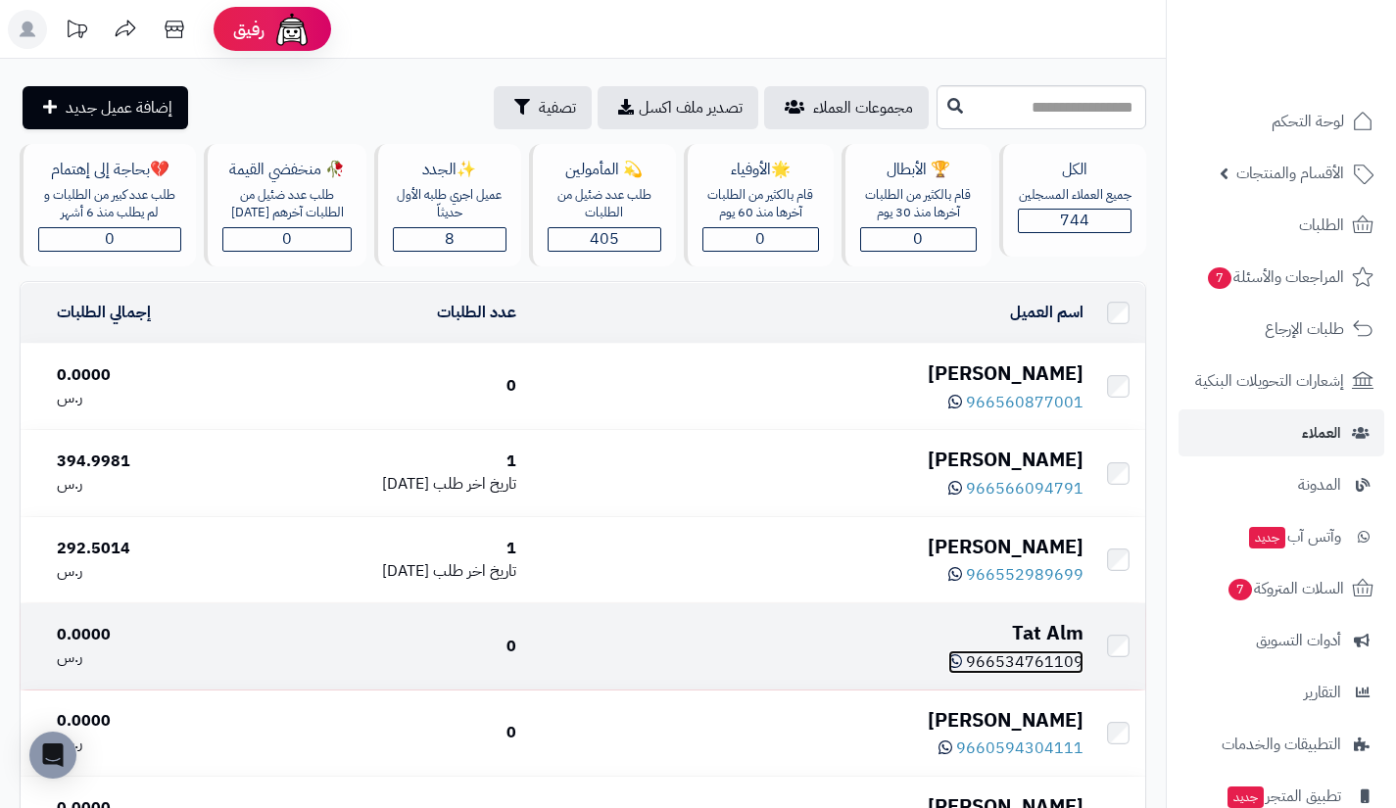
click at [1018, 663] on span "966534761109" at bounding box center [1025, 662] width 118 height 24
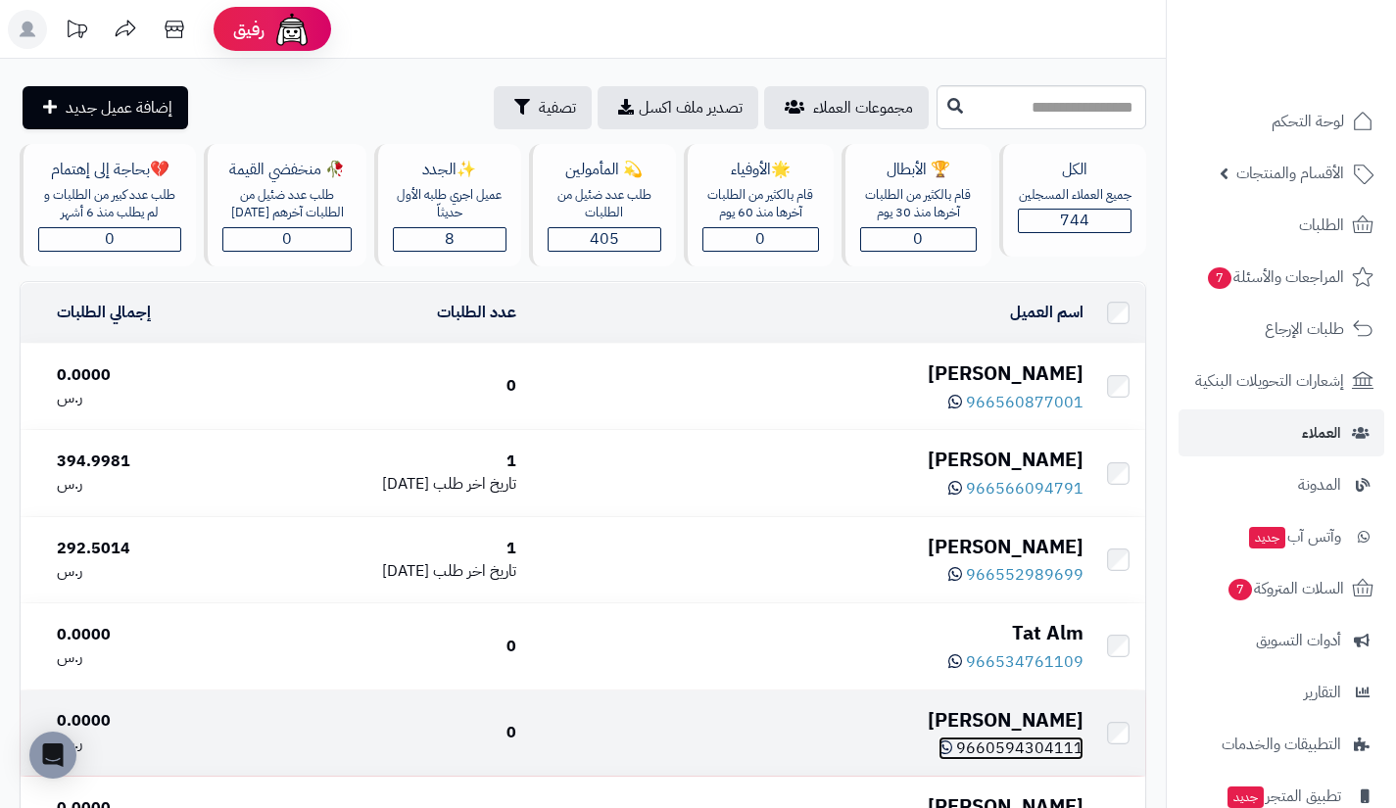
click at [1009, 747] on span "9660594304111" at bounding box center [1019, 748] width 127 height 24
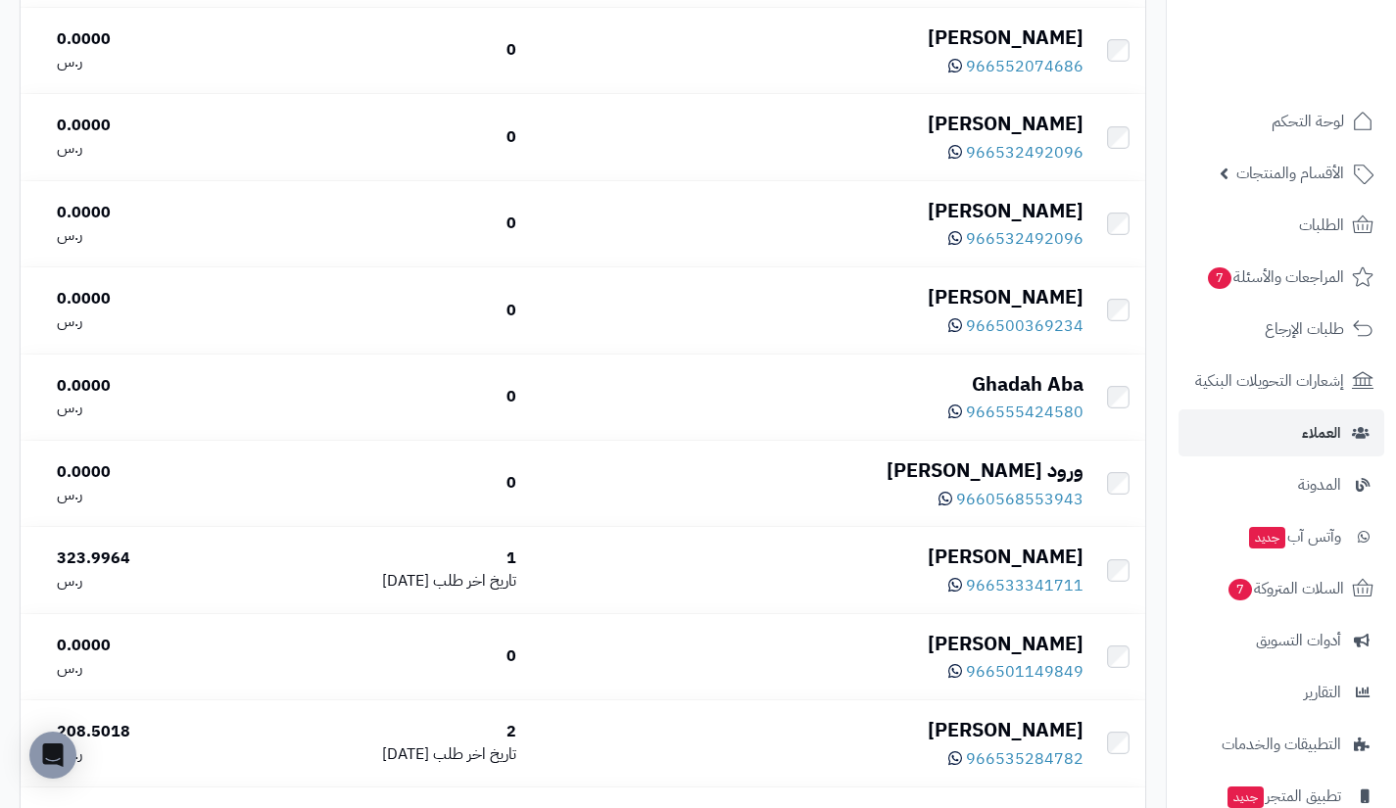
scroll to position [770, 0]
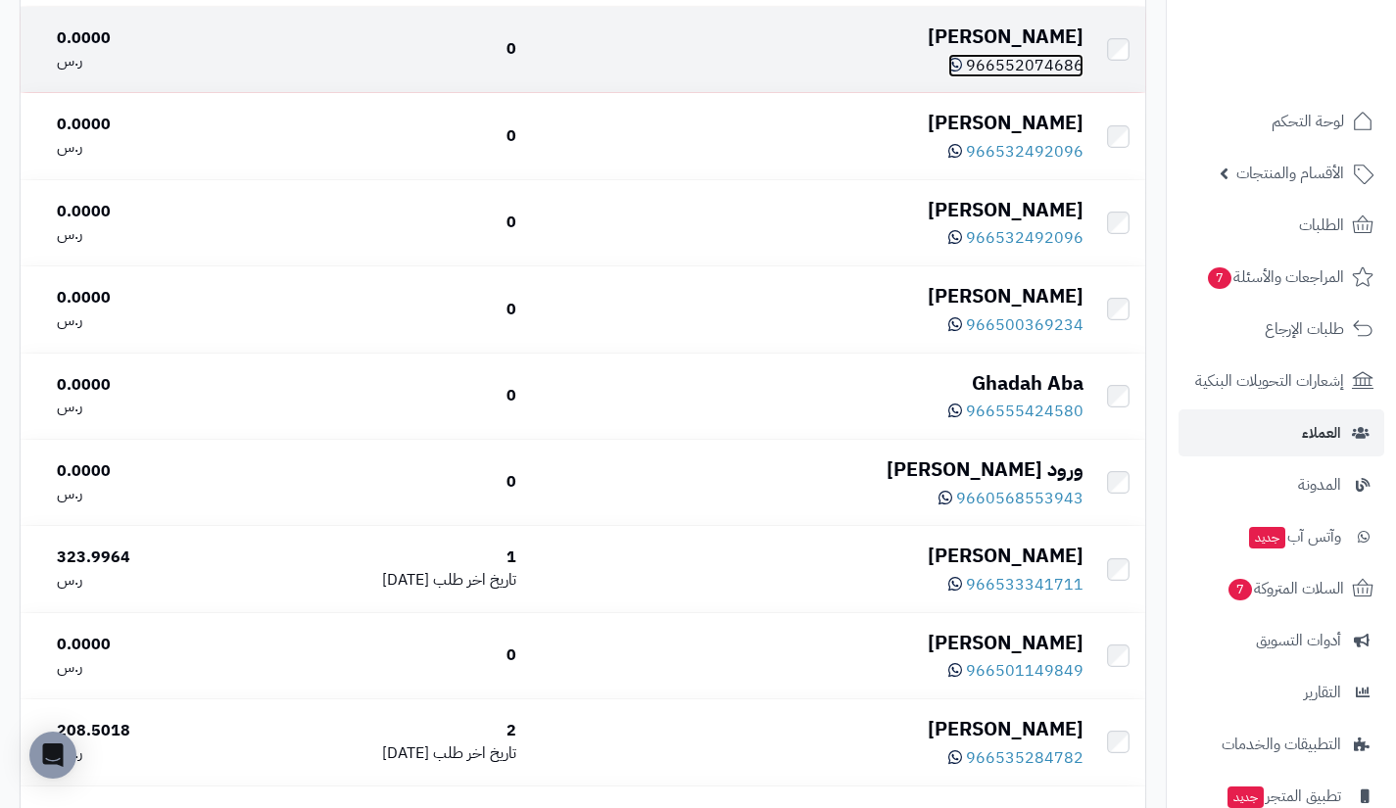
click at [1025, 57] on span "966552074686" at bounding box center [1025, 66] width 118 height 24
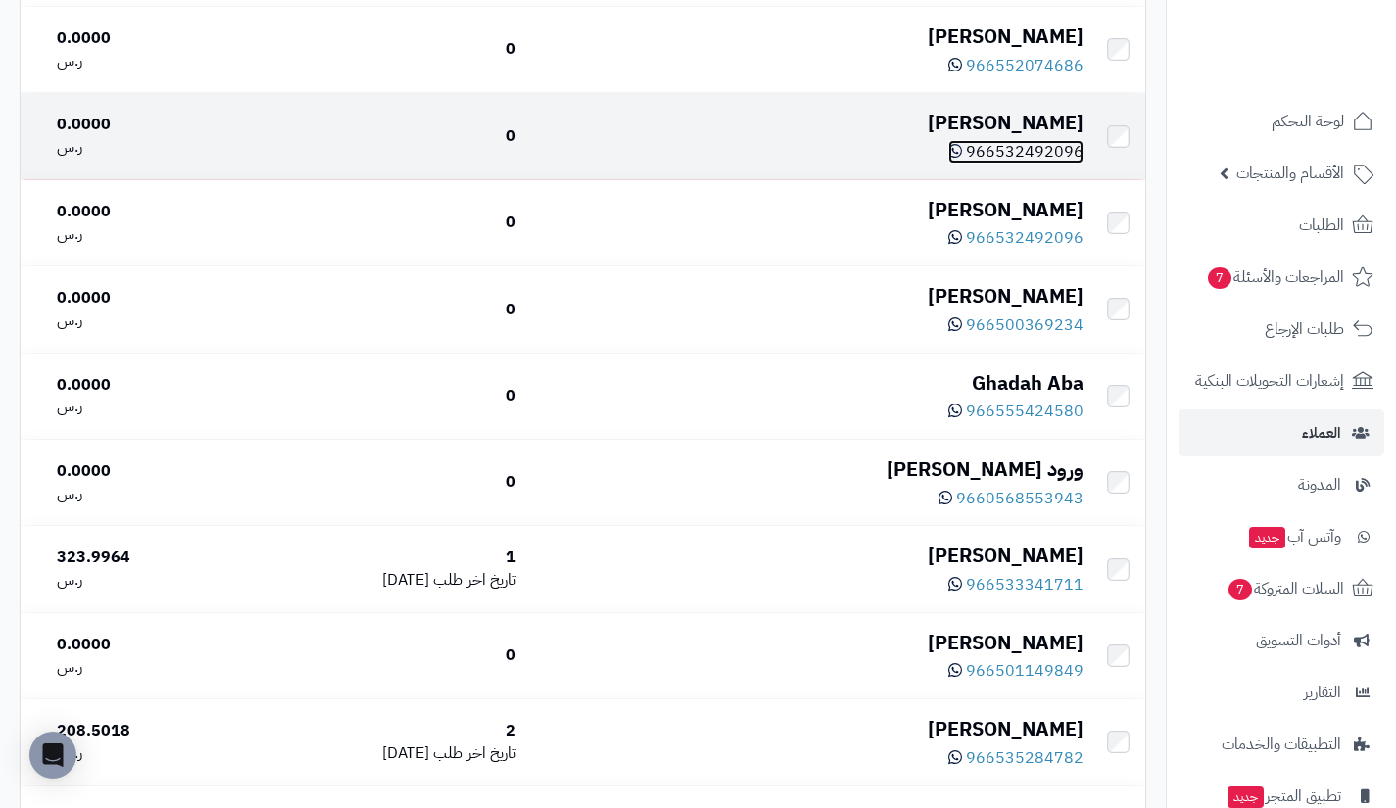
click at [1024, 152] on span "966532492096" at bounding box center [1025, 152] width 118 height 24
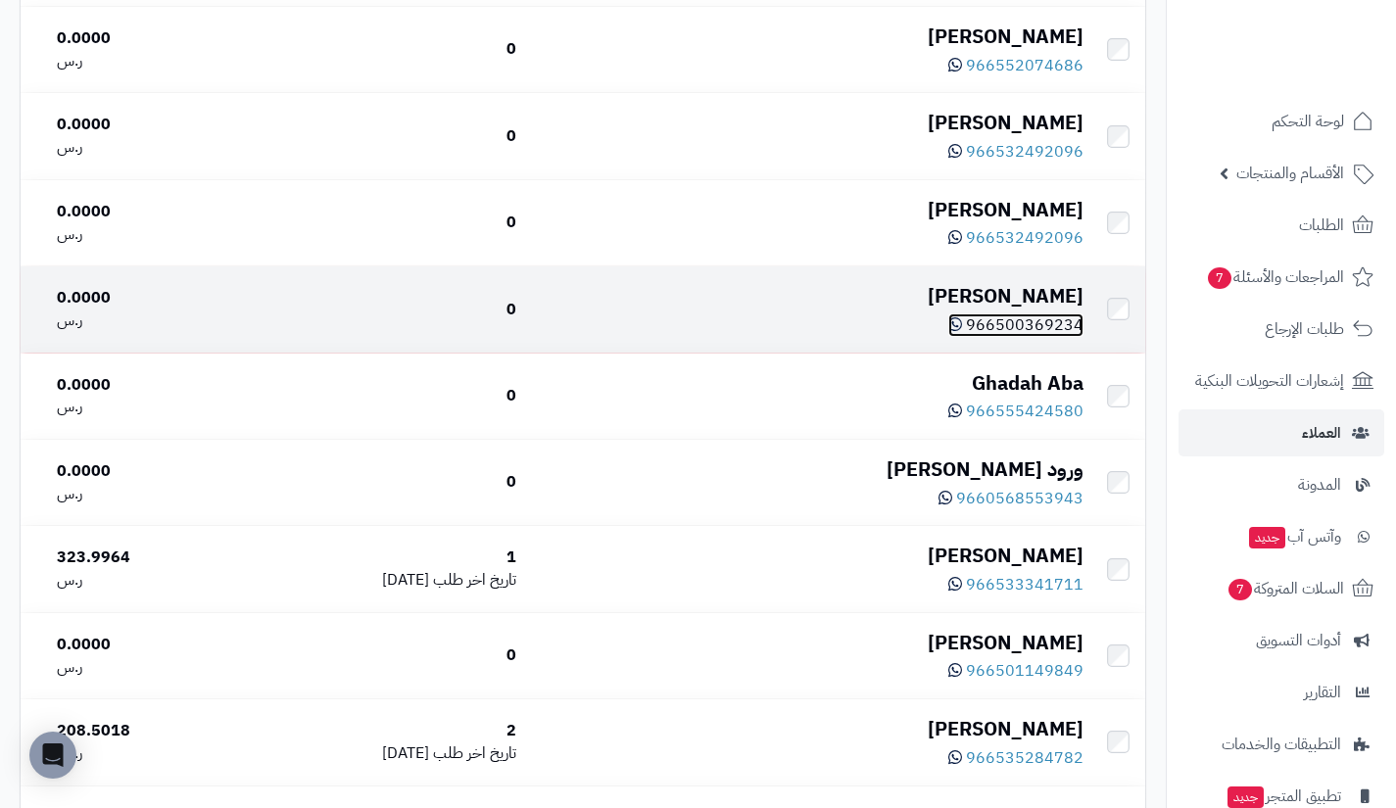
click at [1017, 326] on span "966500369234" at bounding box center [1025, 325] width 118 height 24
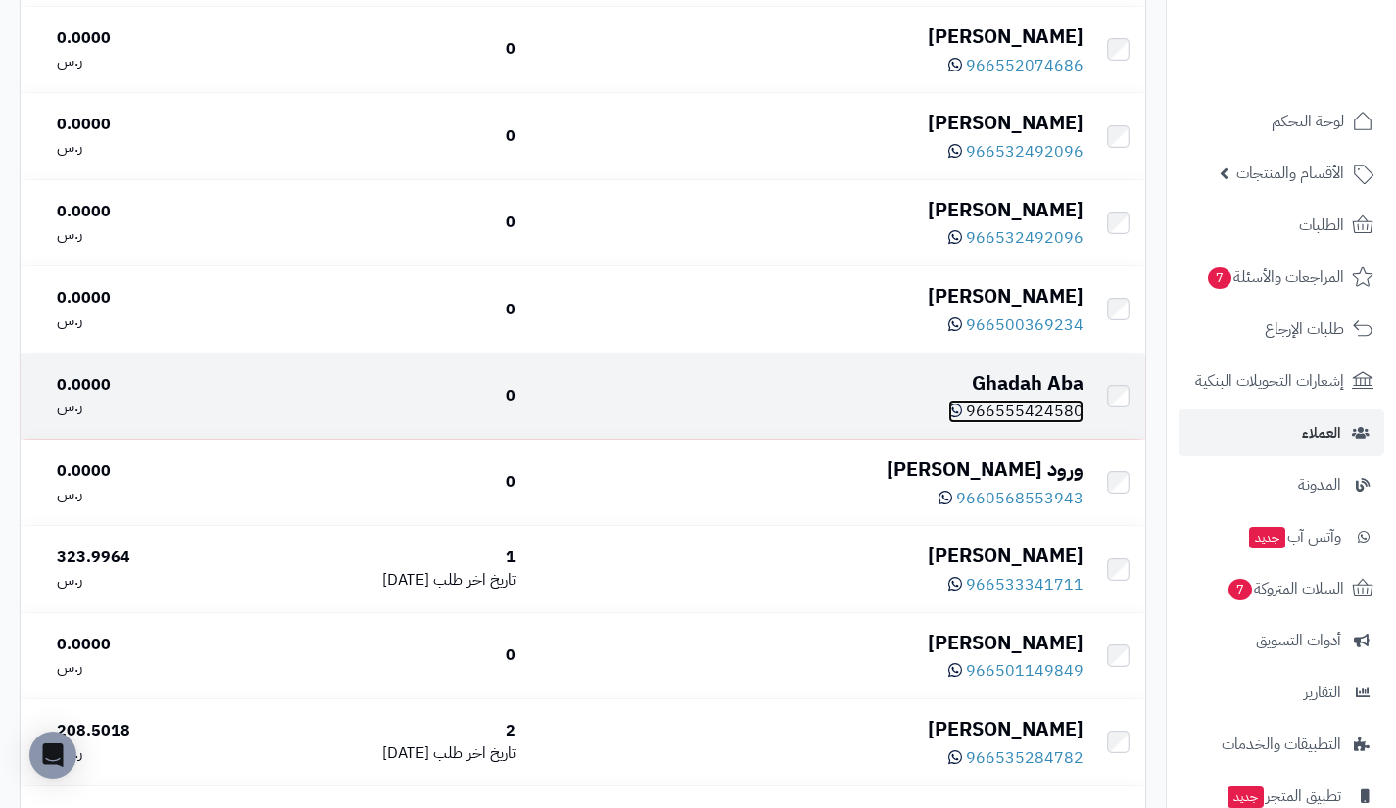
click at [1045, 420] on span "966555424580" at bounding box center [1025, 412] width 118 height 24
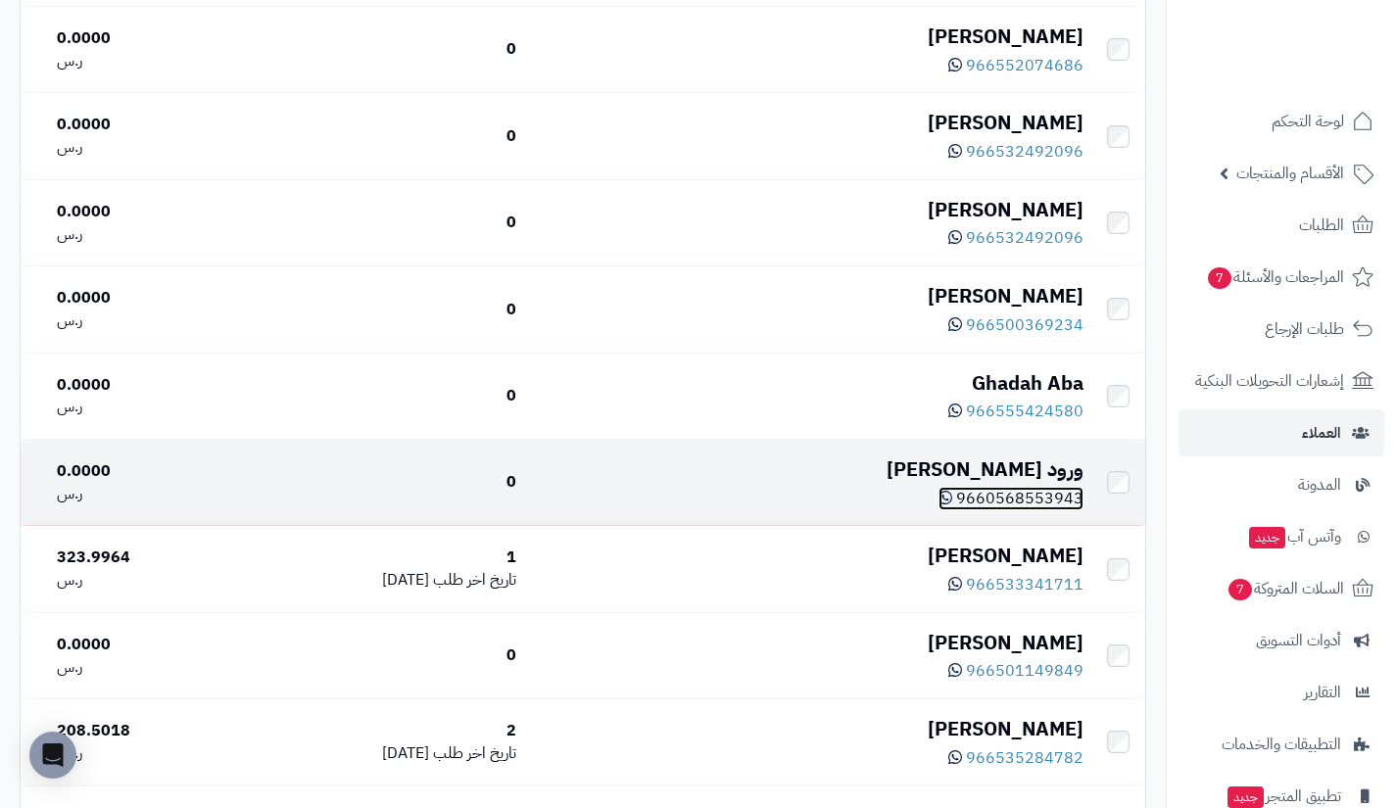
click at [1013, 499] on span "9660568553943" at bounding box center [1019, 499] width 127 height 24
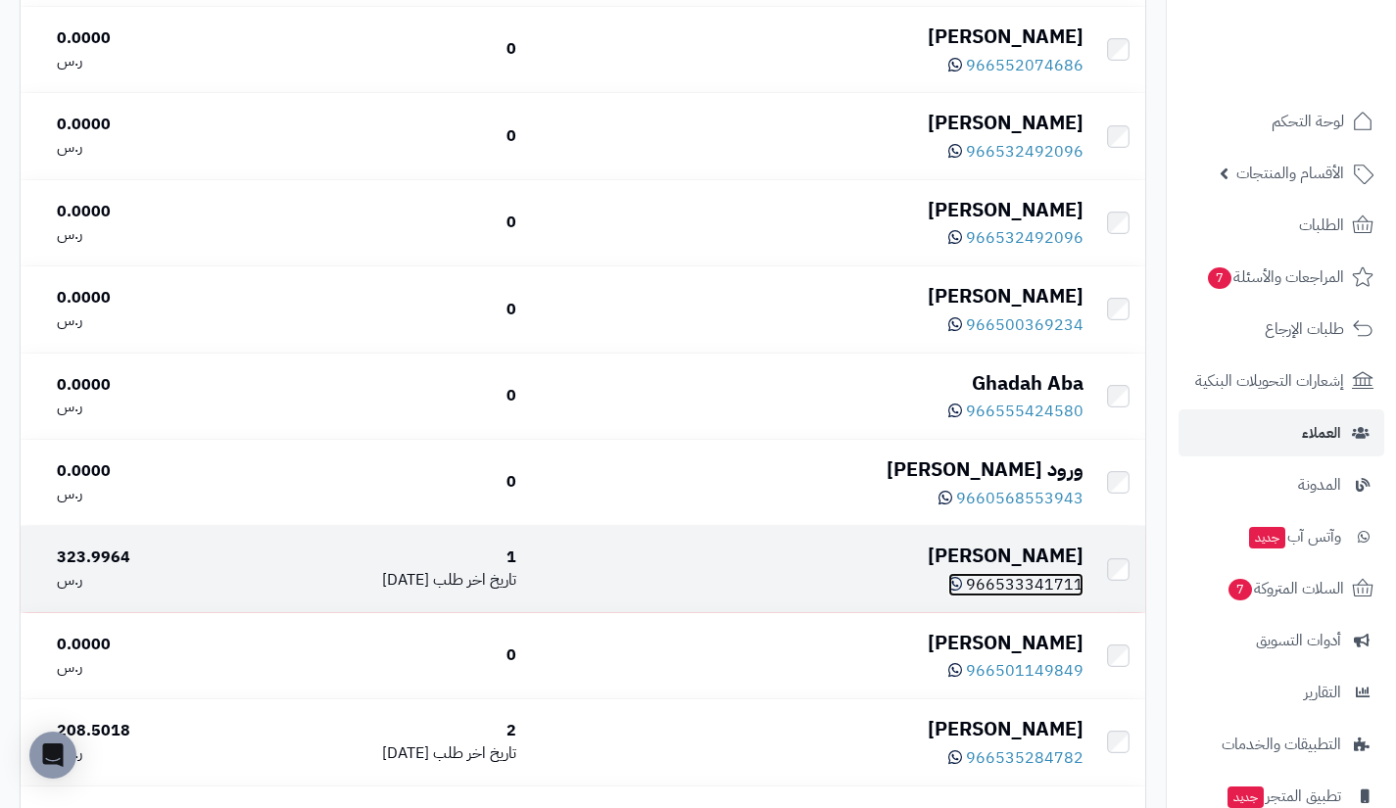
click at [1010, 590] on span "966533341711" at bounding box center [1025, 585] width 118 height 24
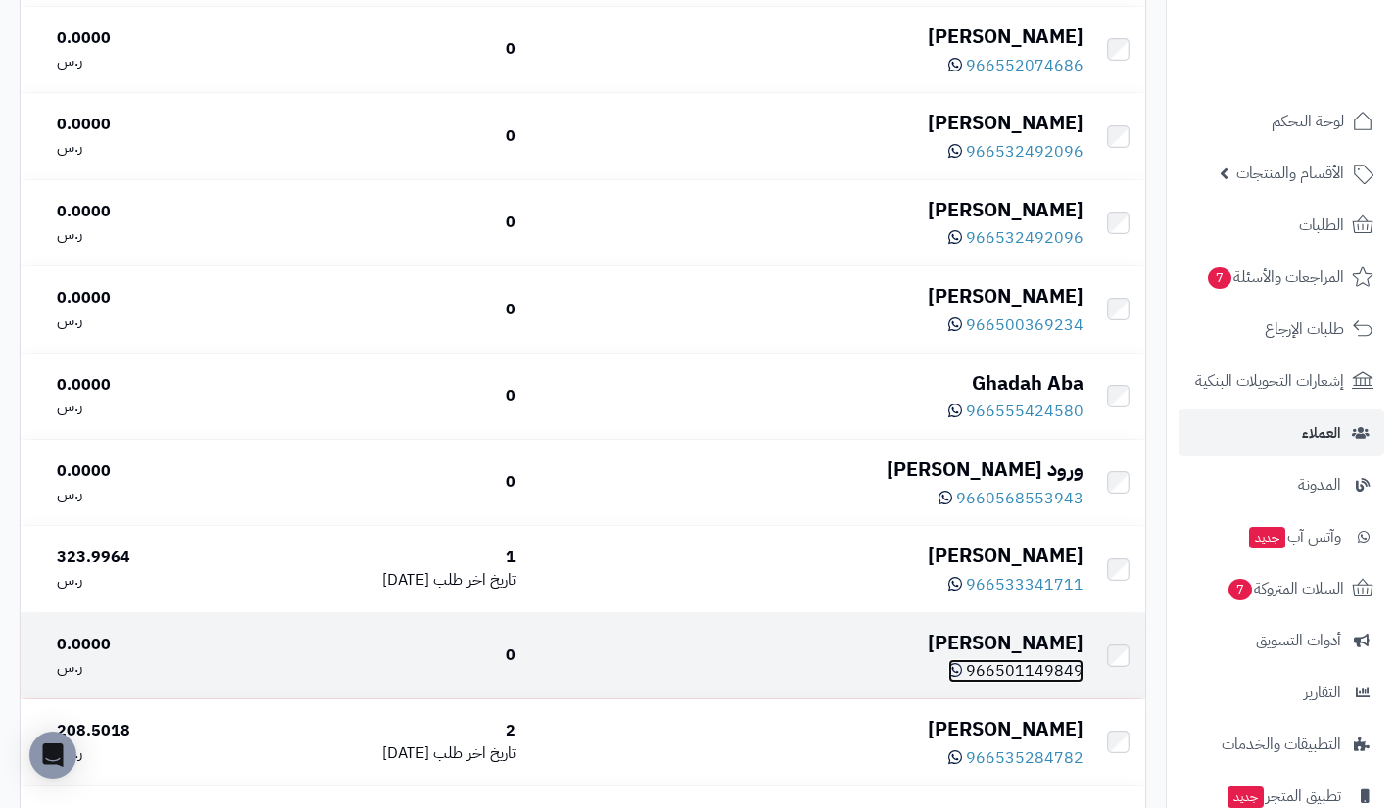
click at [962, 678] on icon at bounding box center [955, 670] width 14 height 16
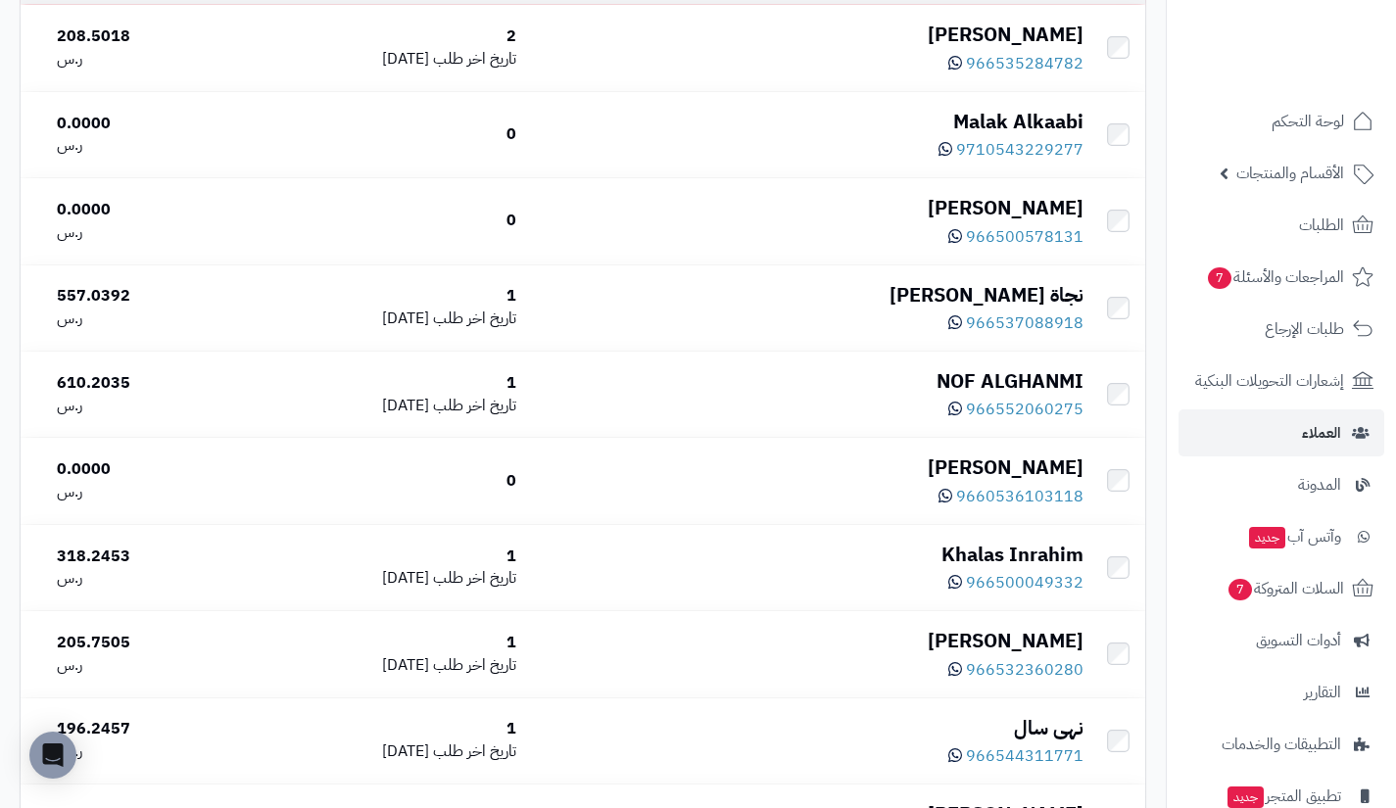
scroll to position [1467, 0]
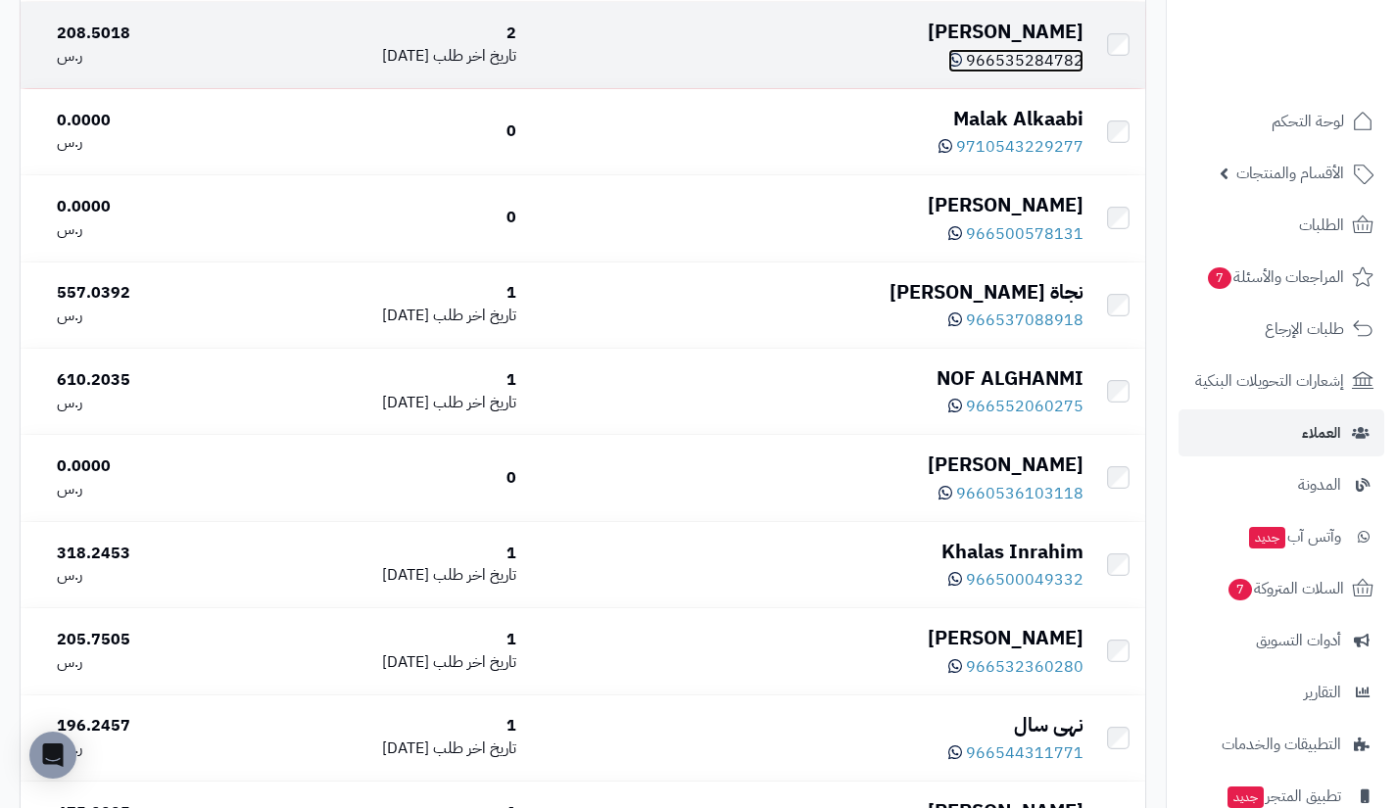
click at [1027, 63] on span "966535284782" at bounding box center [1025, 61] width 118 height 24
